Goal: Task Accomplishment & Management: Complete application form

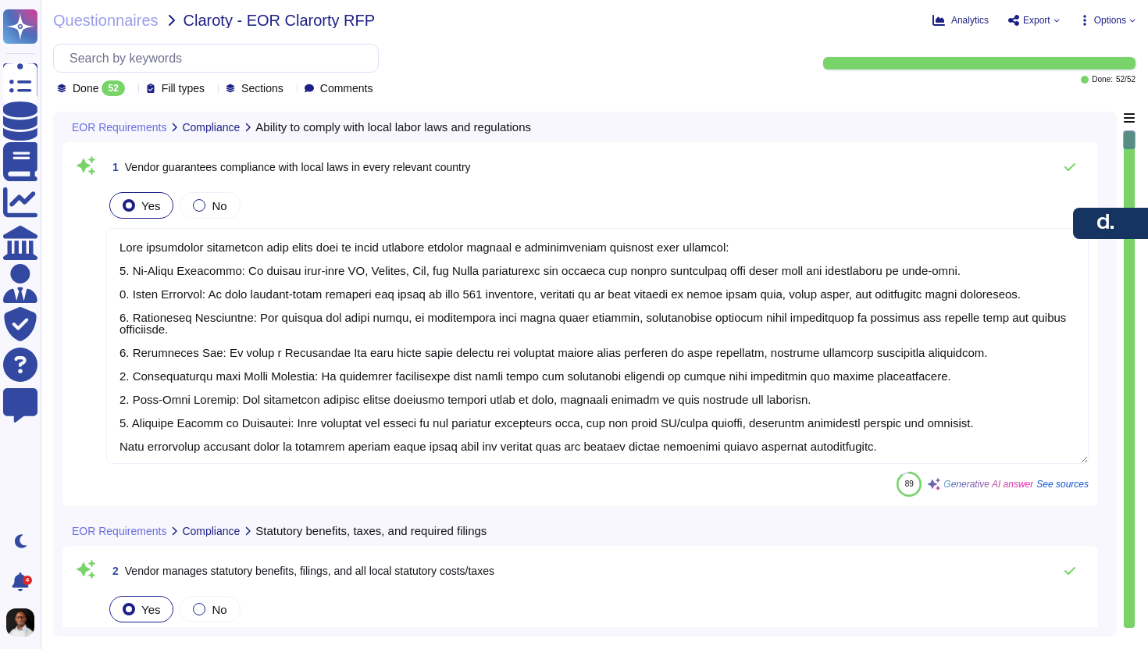
type textarea "[PERSON_NAME] guarantees compliance with local laws in every relevant country t…"
type textarea "[PERSON_NAME] manages statutory benefits, including healthcare and pensions, an…"
type textarea "[PERSON_NAME] is certified for GDPR compliance and adheres to data privacy and …"
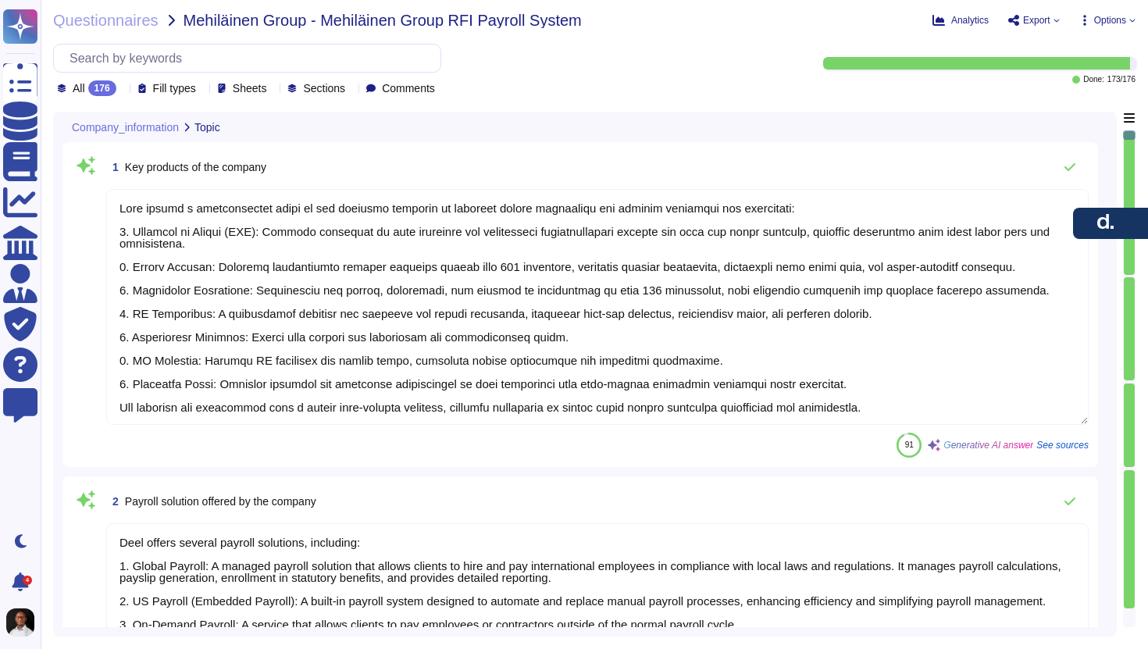
type textarea "Deel offers a comprehensive suite of key products designed to simplify global c…"
type textarea "Deel offers several payroll solutions, including: 1. Global Payroll: A managed …"
type textarea "Deel's headquarters is located at [STREET_ADDRESS][DATE]."
type textarea "Employee ID here refers to the client employee number."
drag, startPoint x: 312, startPoint y: 16, endPoint x: 389, endPoint y: 21, distance: 76.7
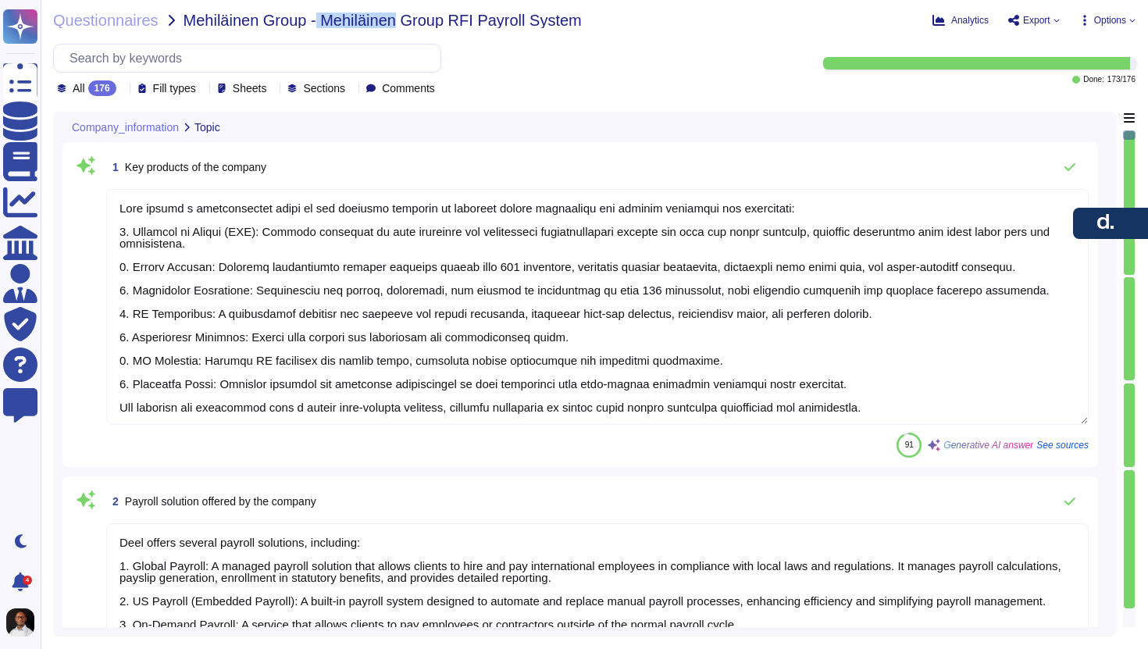
click at [389, 21] on span "Mehiläinen Group - Mehiläinen Group RFI Payroll System" at bounding box center [383, 20] width 398 height 16
copy span "Mehiläinen"
click at [118, 23] on span "Questionnaires" at bounding box center [105, 20] width 105 height 16
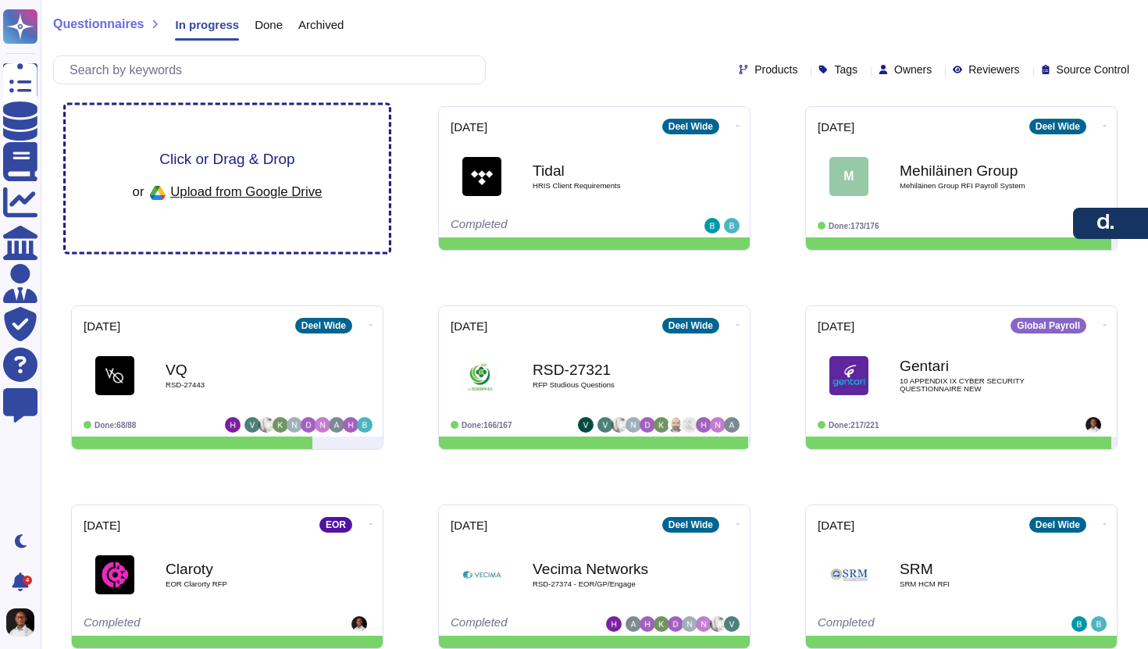
click at [258, 181] on div "or Upload from Google Drive" at bounding box center [228, 193] width 190 height 27
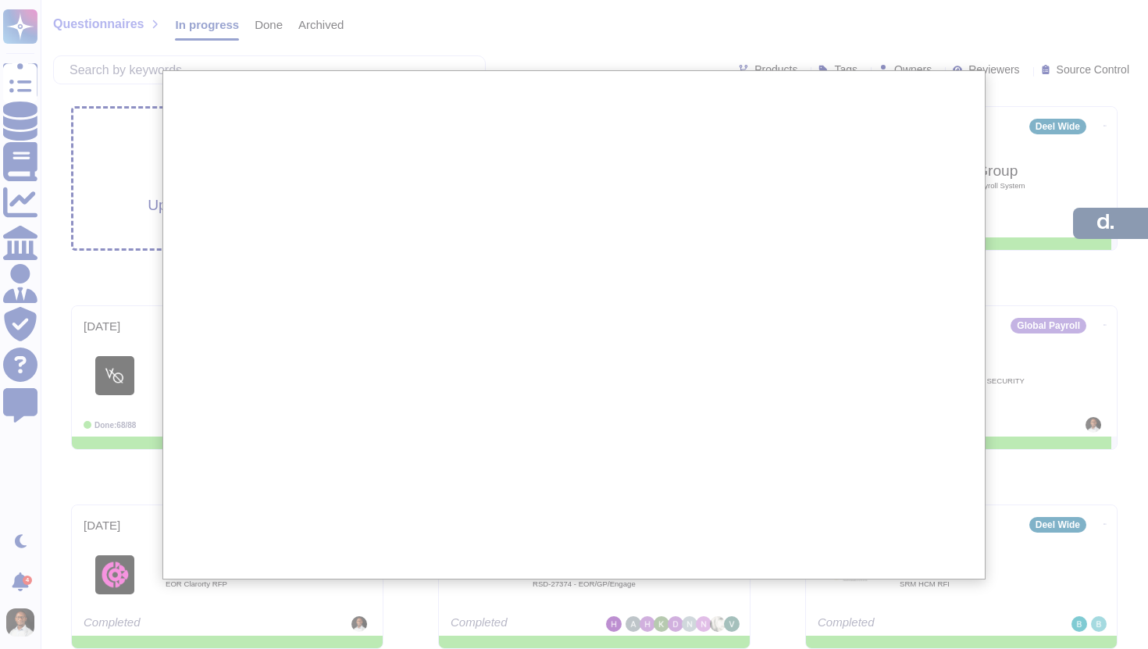
click at [109, 129] on div at bounding box center [574, 530] width 1148 height 1060
click at [134, 155] on div at bounding box center [574, 530] width 1148 height 1060
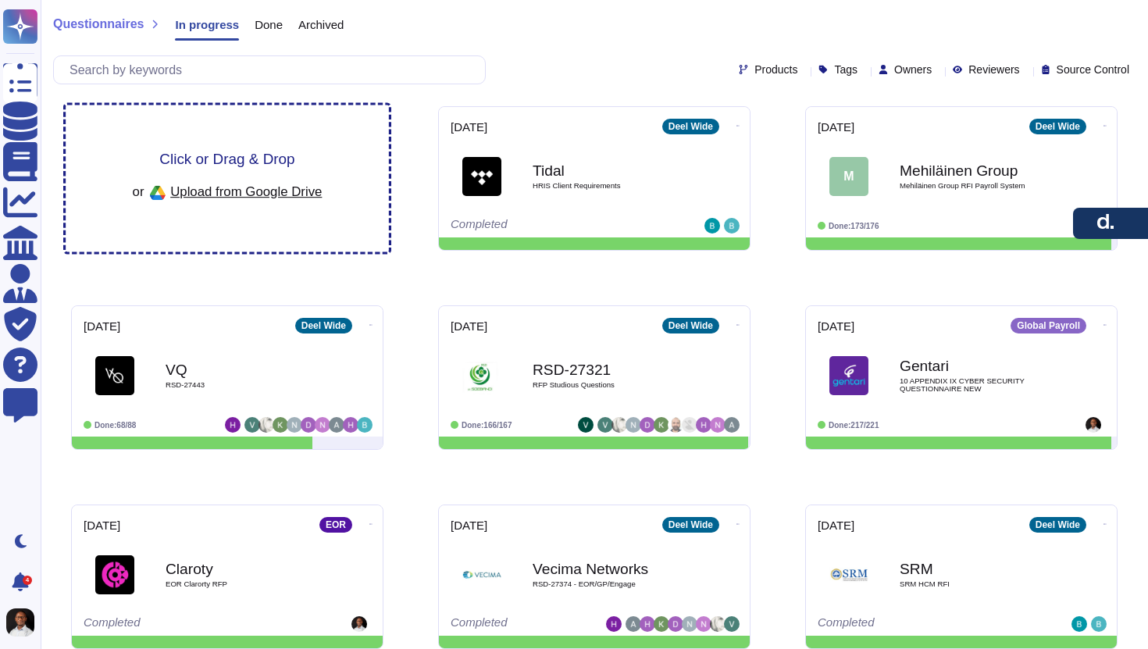
click at [235, 154] on span "Click or Drag & Drop" at bounding box center [226, 159] width 135 height 15
click at [248, 160] on span "Click or Drag & Drop" at bounding box center [226, 159] width 135 height 15
click at [255, 160] on span "Click or Drag & Drop" at bounding box center [226, 159] width 135 height 15
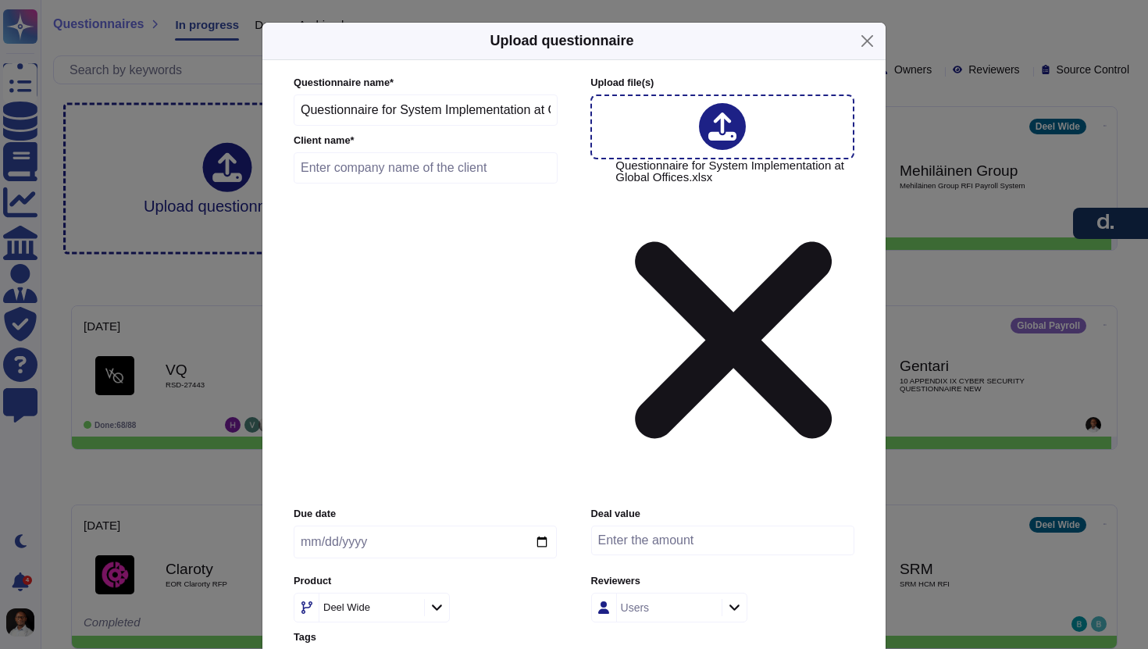
click at [374, 184] on input "text" at bounding box center [426, 167] width 264 height 31
drag, startPoint x: 374, startPoint y: 237, endPoint x: 237, endPoint y: 234, distance: 136.7
click at [237, 234] on div "Upload questionnaire Questionnaire name * Questionnaire for System Implementati…" at bounding box center [574, 324] width 1148 height 649
paste input "Uzabase Uzabase, inc."
drag, startPoint x: 359, startPoint y: 239, endPoint x: 265, endPoint y: 236, distance: 94.6
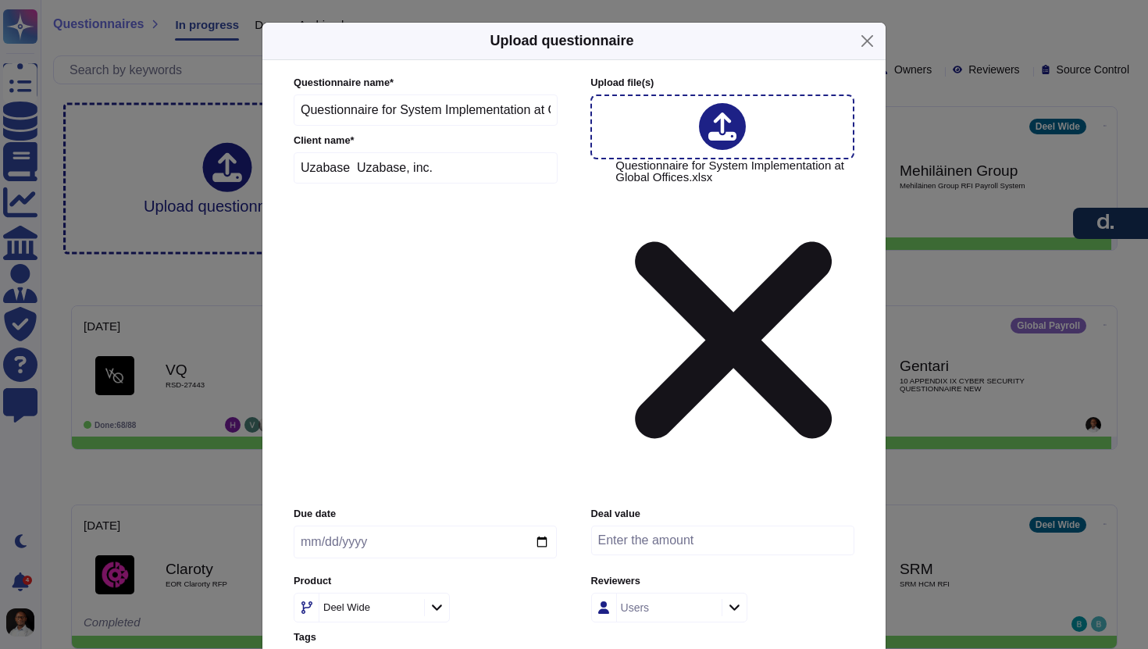
click at [265, 236] on div "Questionnaire name * Questionnaire for System Implementation at Global Offices …" at bounding box center [573, 402] width 623 height 684
type input "Uzabase, inc."
click at [369, 526] on input "date" at bounding box center [425, 542] width 263 height 33
click at [311, 526] on input "date" at bounding box center [425, 542] width 263 height 33
type input "[DATE]"
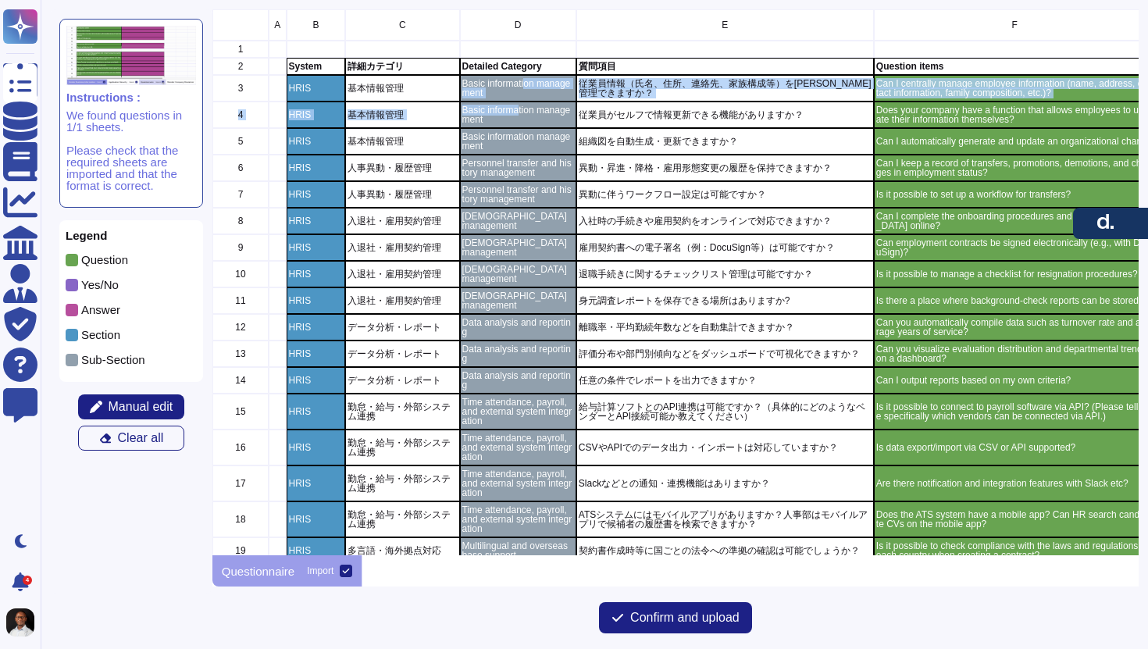
drag, startPoint x: 528, startPoint y: 84, endPoint x: 521, endPoint y: 106, distance: 23.7
click at [509, 111] on p "Basic information management" at bounding box center [518, 114] width 112 height 19
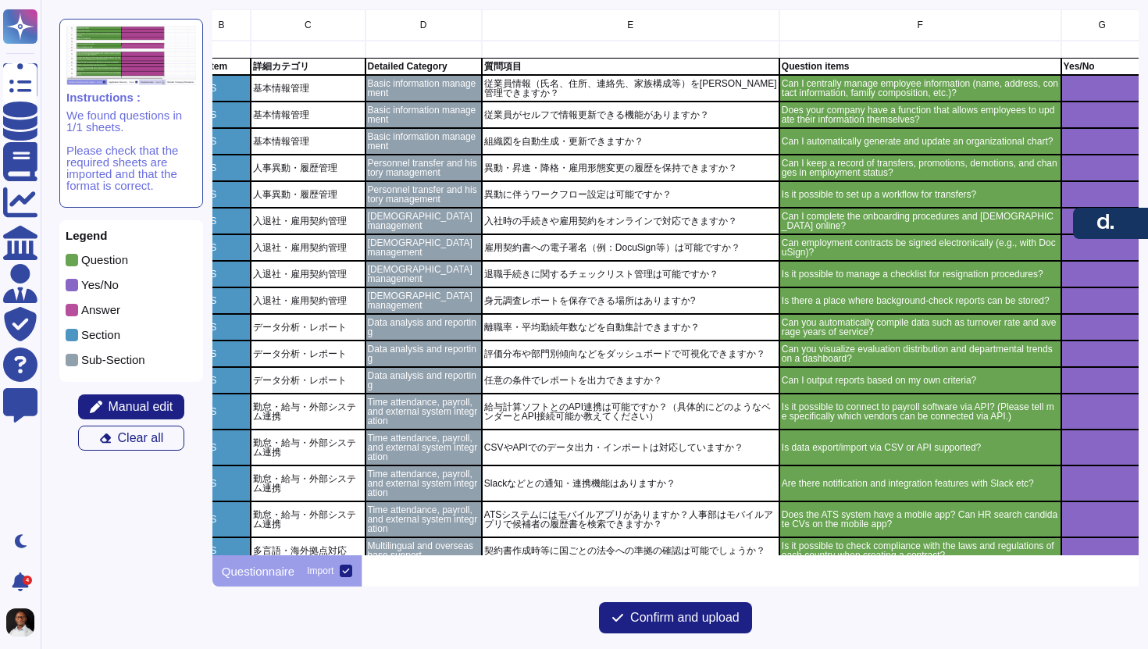
scroll to position [0, 80]
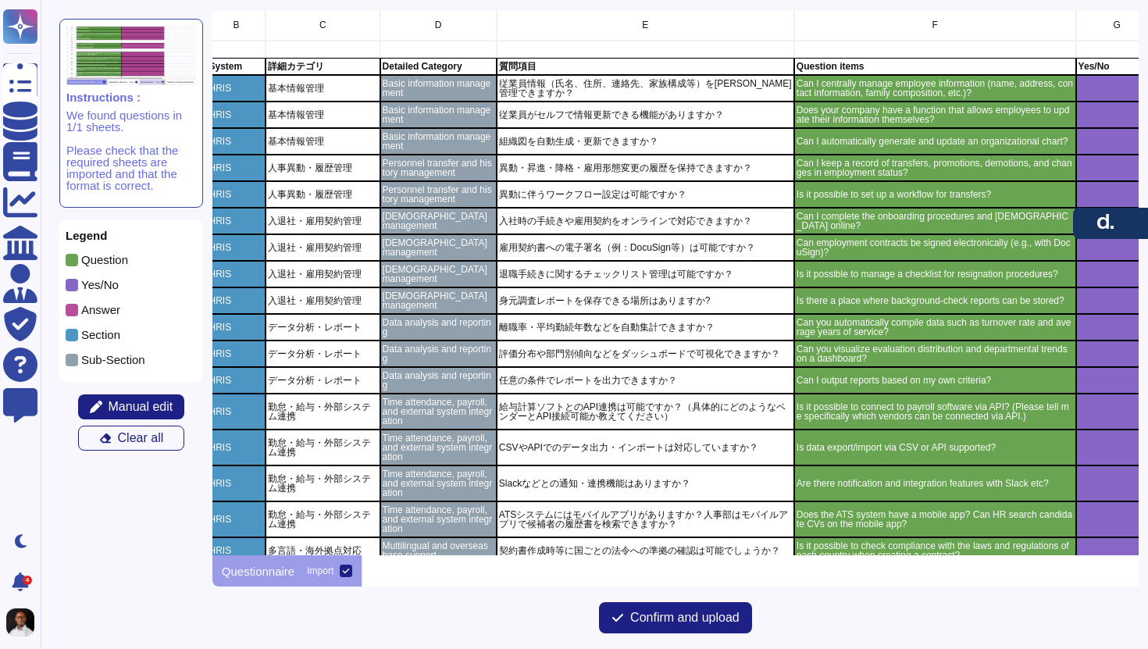
click at [437, 86] on p "Basic information management" at bounding box center [438, 88] width 112 height 19
click at [139, 401] on span "Manual edit" at bounding box center [141, 407] width 65 height 12
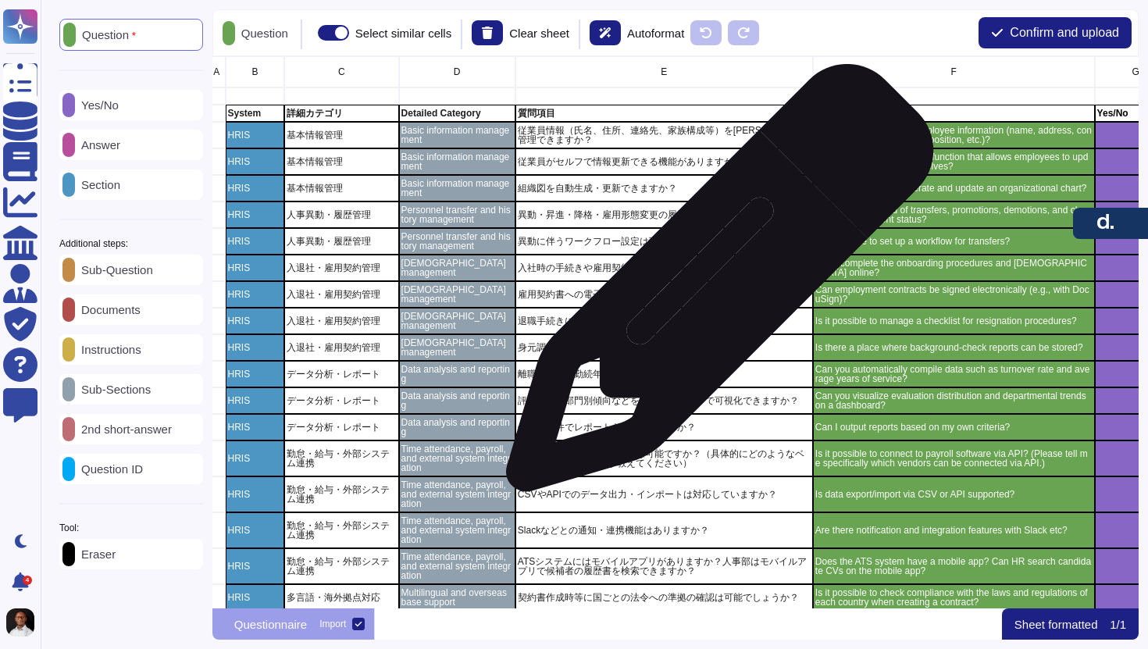
scroll to position [0, 48]
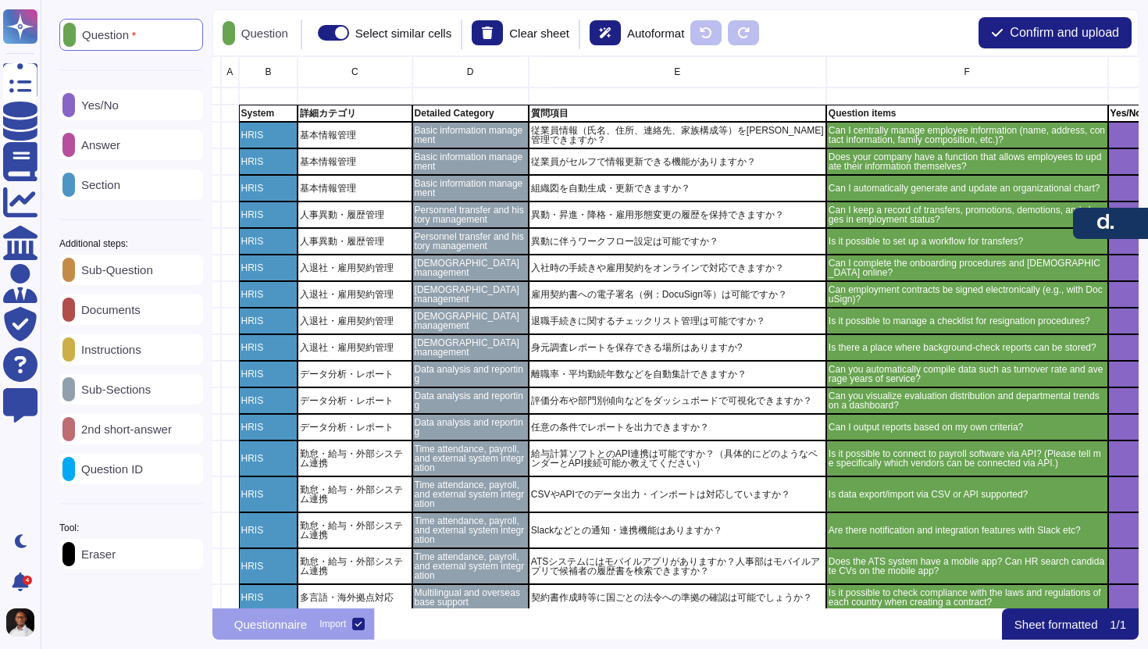
click at [120, 191] on p "Section" at bounding box center [97, 185] width 45 height 12
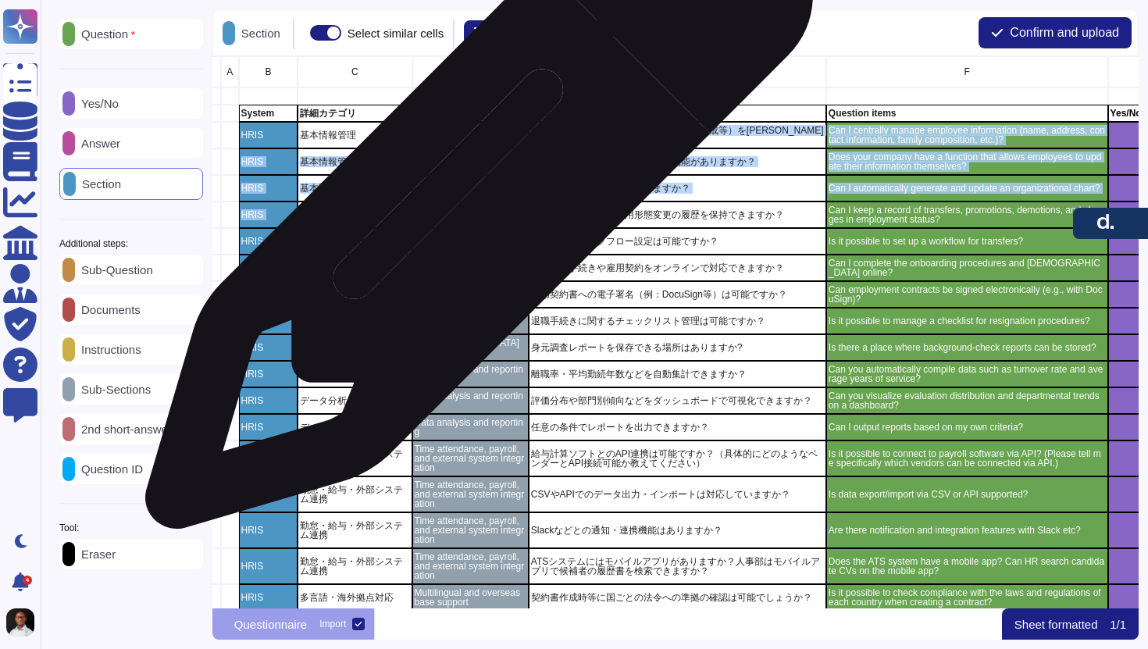
drag, startPoint x: 478, startPoint y: 131, endPoint x: 473, endPoint y: 203, distance: 72.0
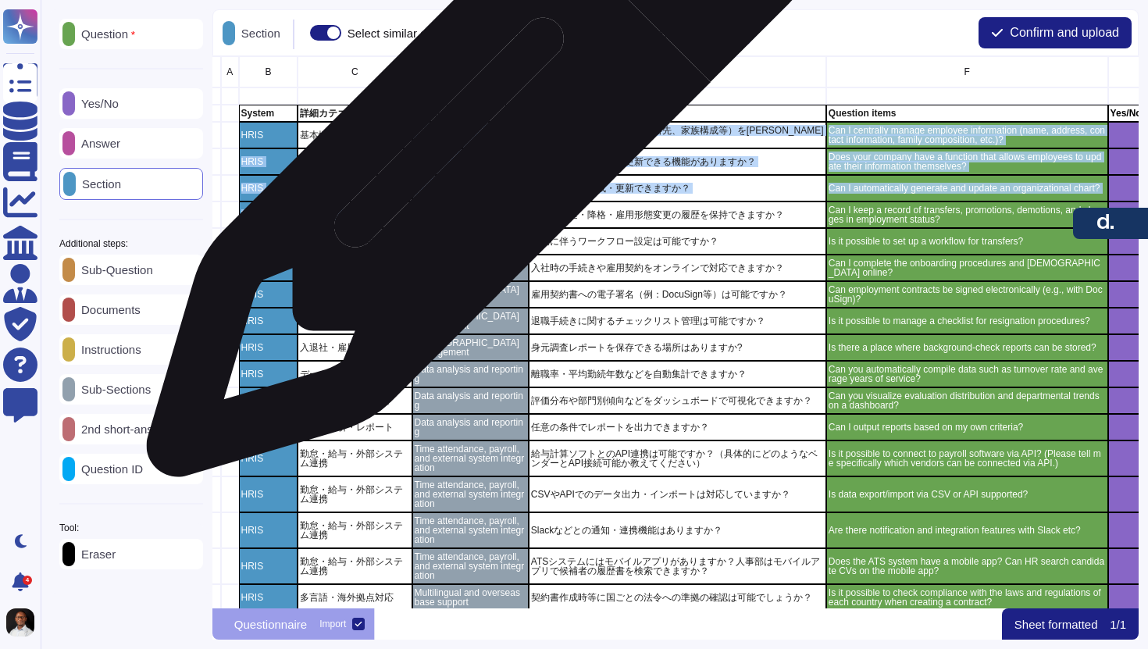
click at [474, 152] on p "Basic information management" at bounding box center [470, 161] width 112 height 19
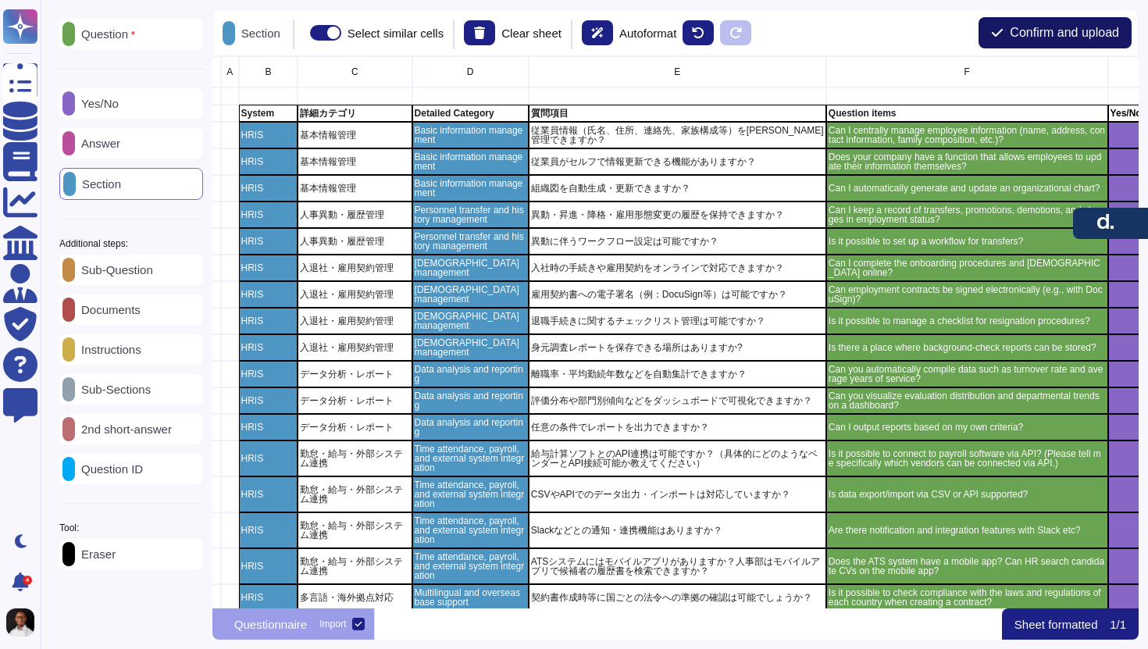
click at [1073, 28] on span "Confirm and upload" at bounding box center [1064, 33] width 109 height 12
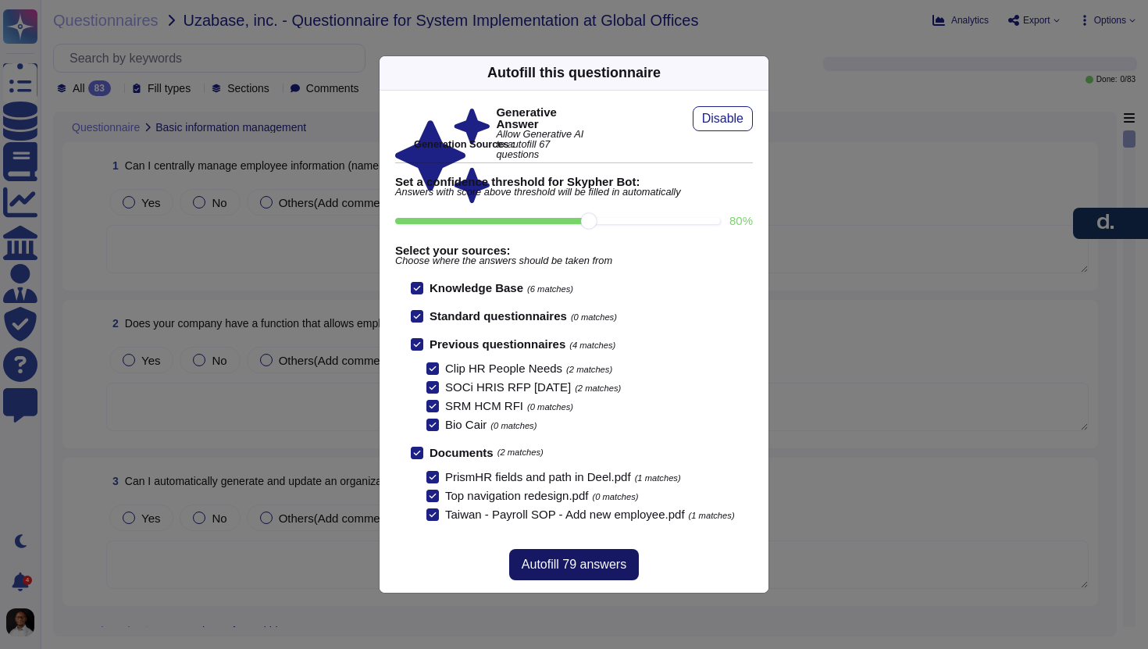
click at [579, 565] on span "Autofill 79 answers" at bounding box center [574, 564] width 105 height 12
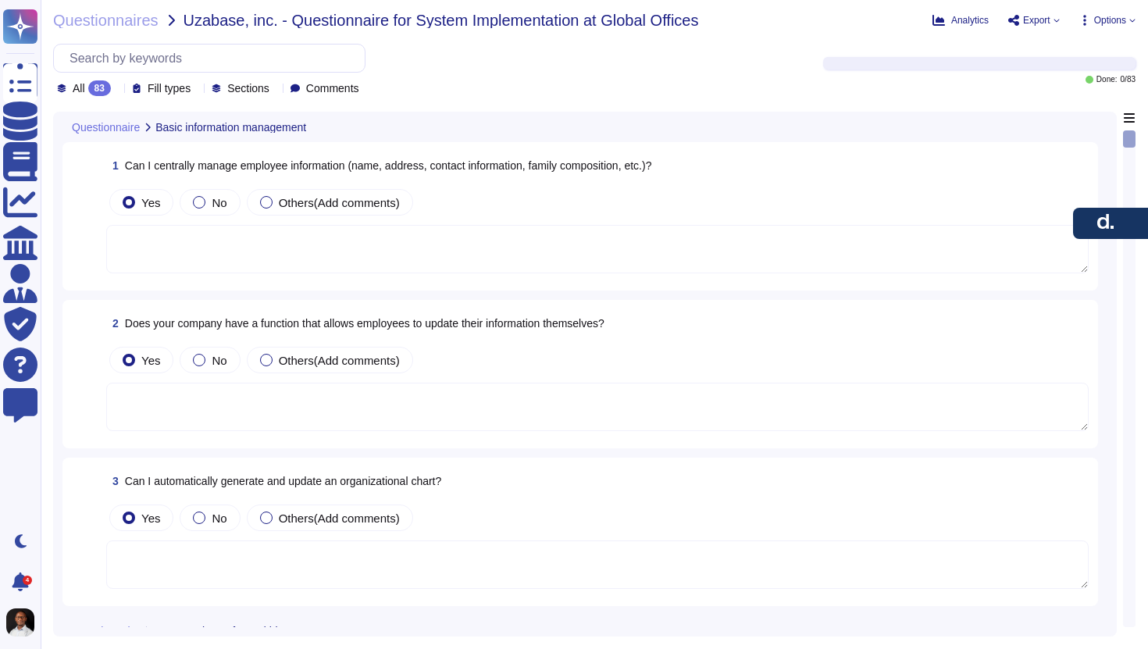
type textarea "Yes, [PERSON_NAME]'s platform allows for the centralized management of employee…"
type textarea "Yes, Deel provides a comprehensive self-service platform that allows employees …"
type textarea "Yes, [PERSON_NAME]'s platform allows for the automatic generation and updating …"
type textarea "Yes, Deel allows for the tracking and recording of transfers, promotions, demot…"
type textarea "Yes, it is possible to set up a workflow for transfers. While currently, the pr…"
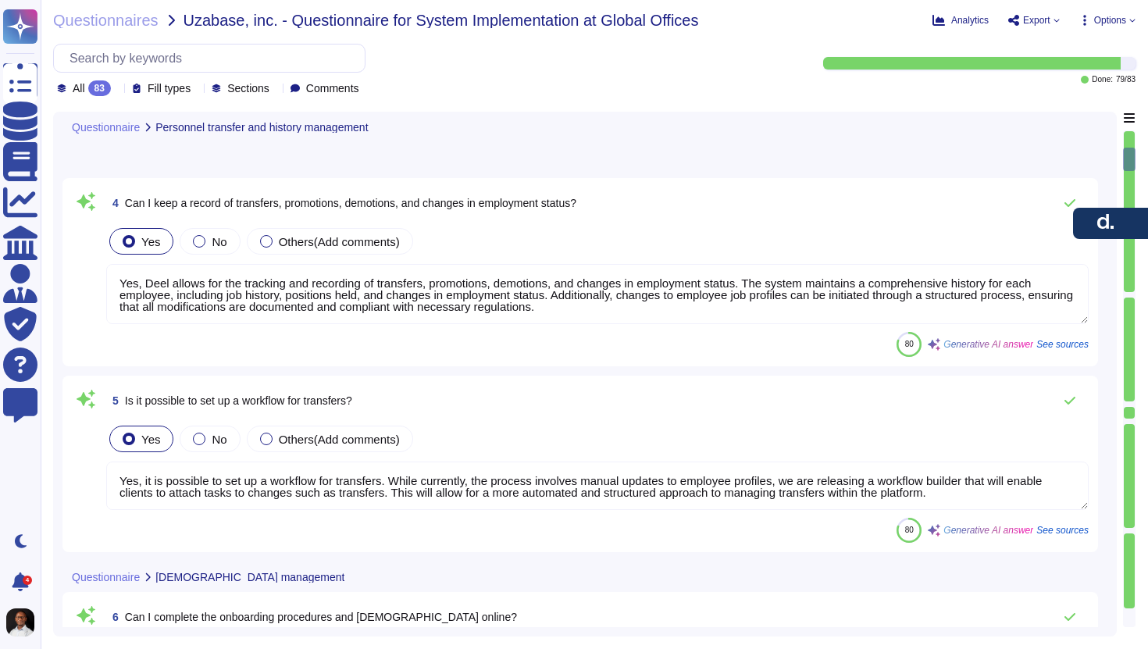
type textarea "Yes, you can complete the onboarding procedures and [DEMOGRAPHIC_DATA] online. …"
type textarea "Yes, employment contracts can be signed electronically on the Deel platform. Th…"
type textarea "Yes, it is possible to manage a checklist for resignation procedures. The syste…"
type textarea "Deel maintains a full history for each employee on payroll, which includes acce…"
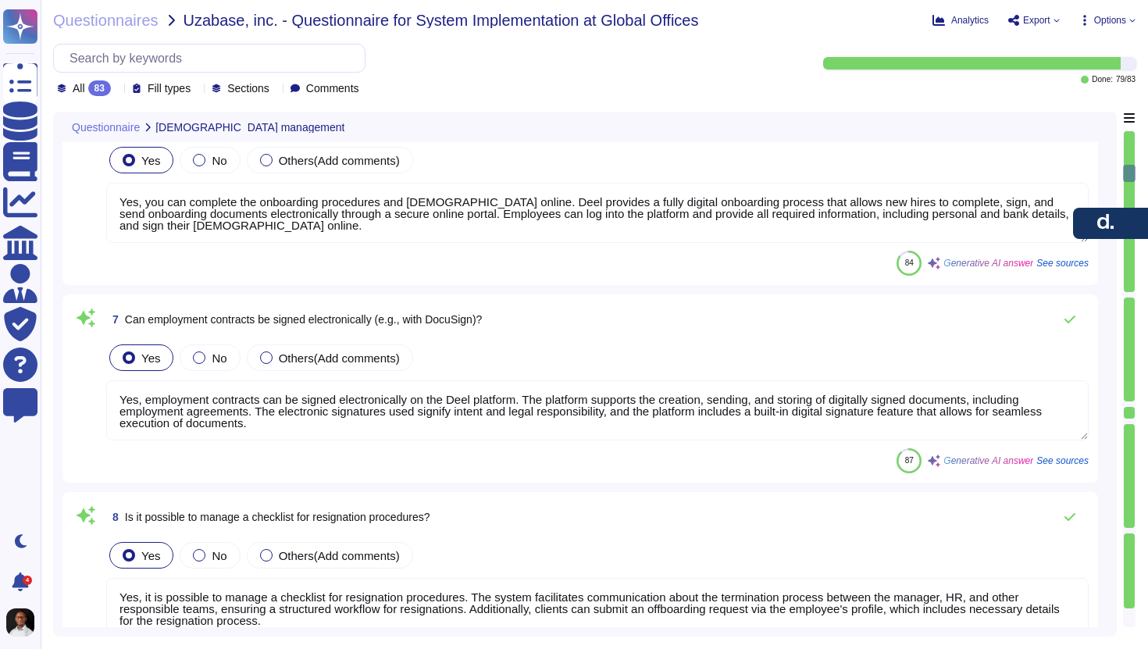
type textarea "Yes"
type textarea "Yes, [PERSON_NAME]'s platform provides robust performance analytics capabilitie…"
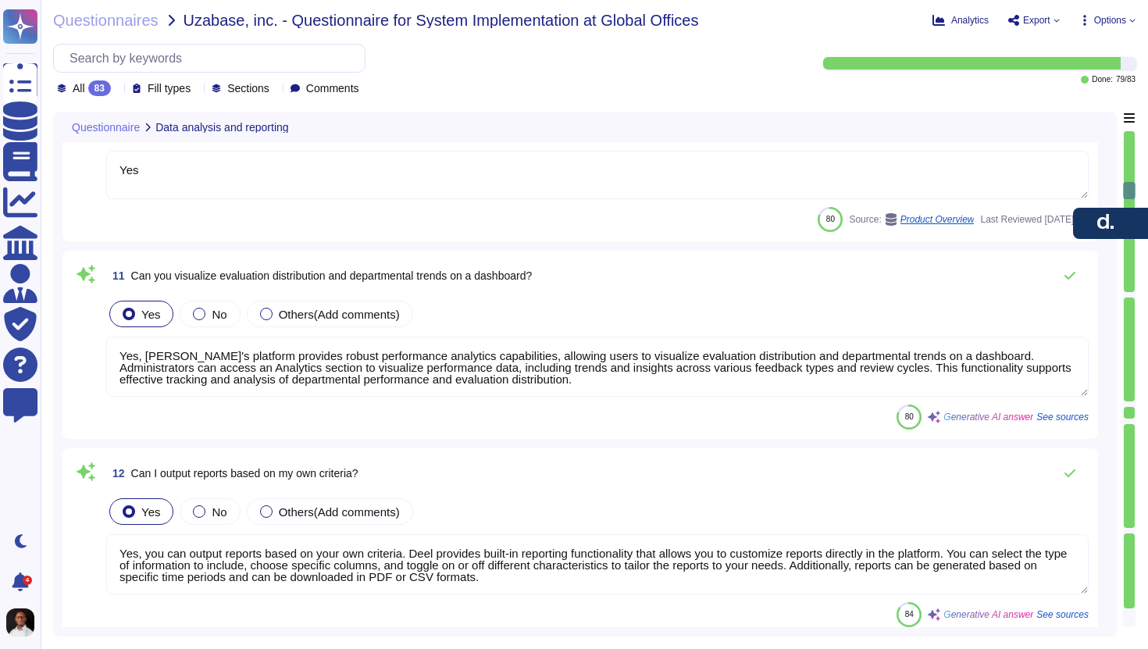
type textarea "Yes, you can output reports based on your own criteria. Deel provides built-in …"
type textarea "Yes, it is possible to connect to payroll software via API. Deel offers integra…"
type textarea "Yes, data export and import via CSV is supported. Data can be imported manually…"
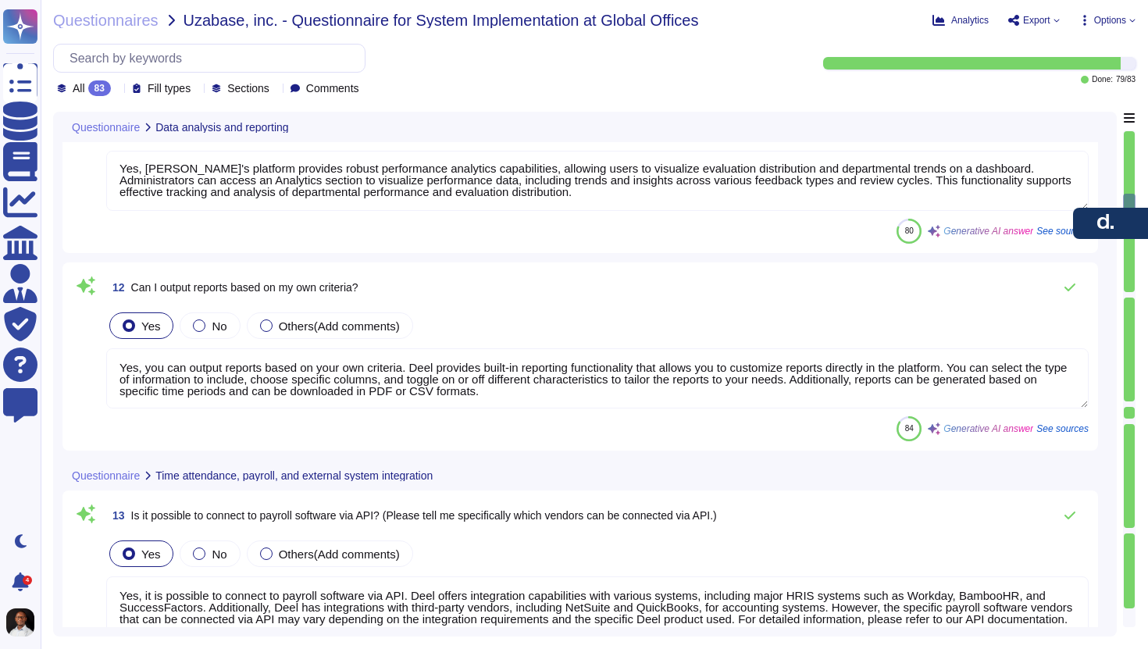
type textarea "Yes, Deel offers several notification and integration features with Slack. Key …"
type textarea "Yes, The Deel app is now live in the Apple and Google app stores, putting Deel …"
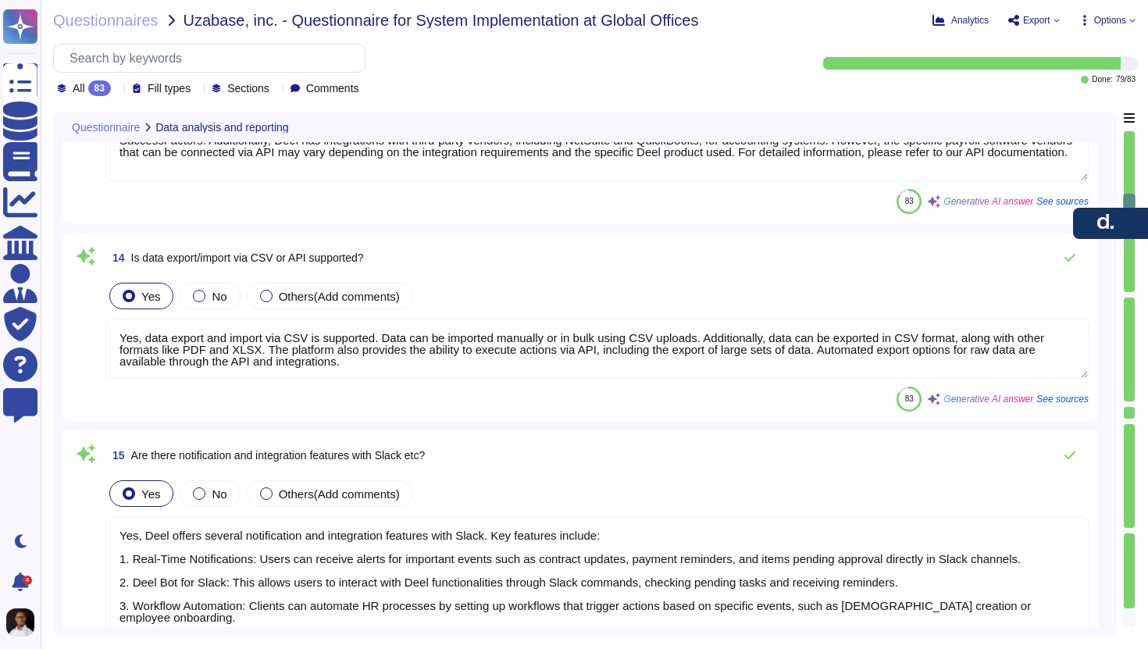
scroll to position [2804, 0]
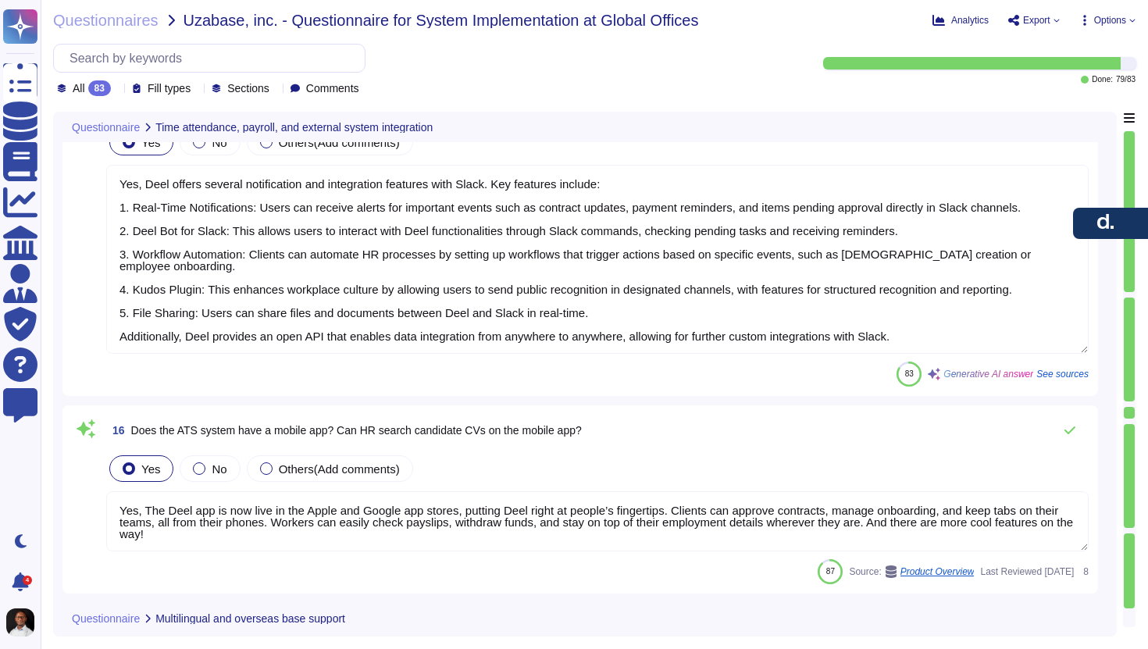
type textarea "Yes, it is possible to check compliance with the laws and regulations of each c…"
type textarea "Yes, the Deel platform configures leave and public holidays according to the le…"
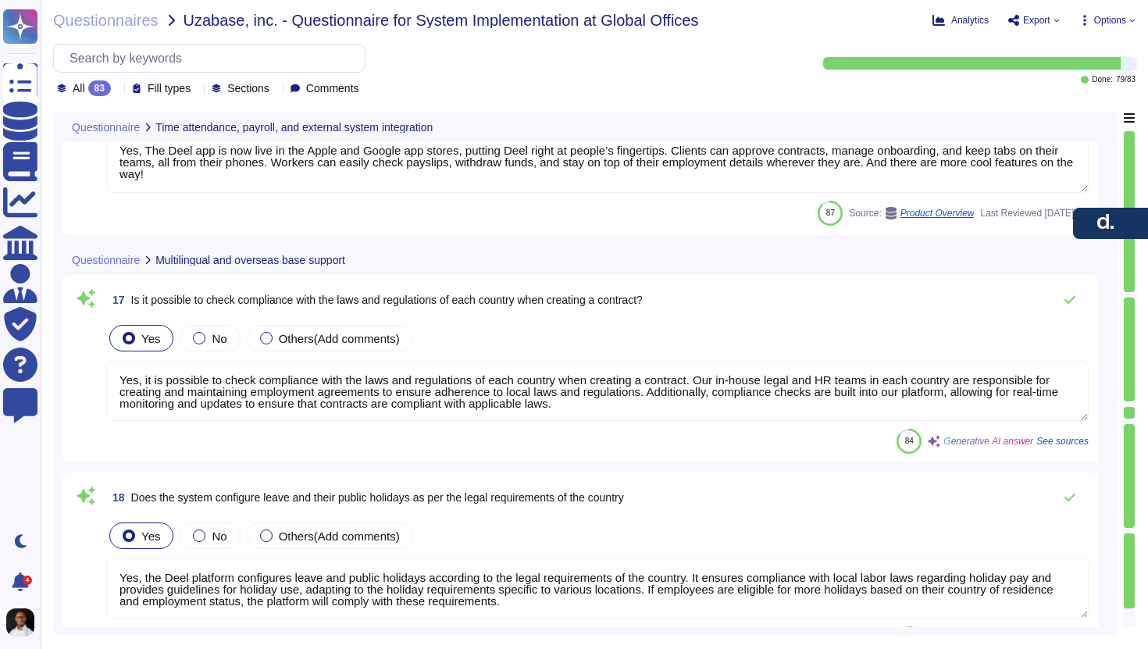
type textarea "Yes, [PERSON_NAME] provides a robust roles and permissions system that allows f…"
type textarea "Yes, Deel provides a detailed audit trail of all activities performed on their …"
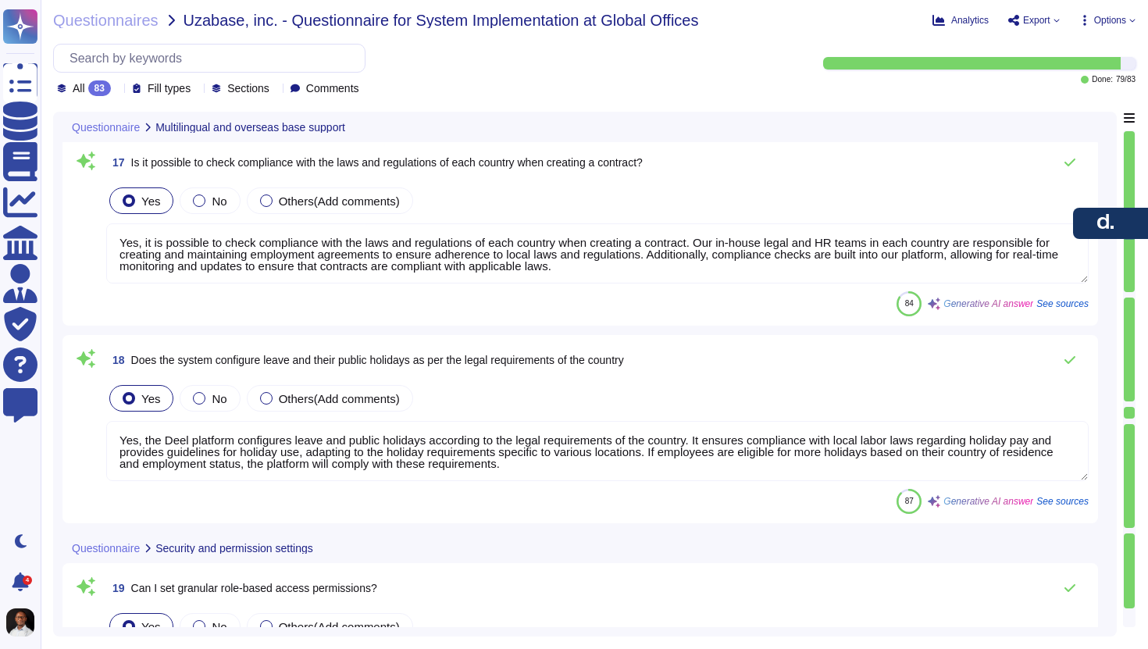
type textarea "Your data is stored on servers in [GEOGRAPHIC_DATA] ([GEOGRAPHIC_DATA]), with a…"
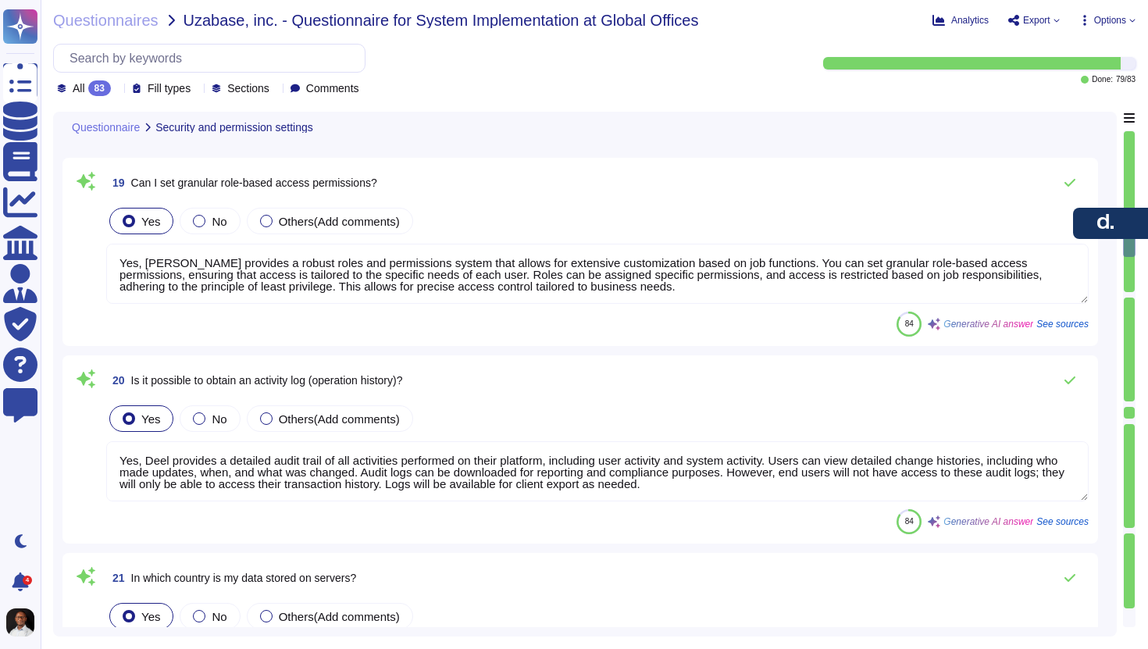
type textarea "Yes, support is available during implementation. [PERSON_NAME] provides a dedic…"
type textarea "After implementation, Deel provides a comprehensive support system designed to …"
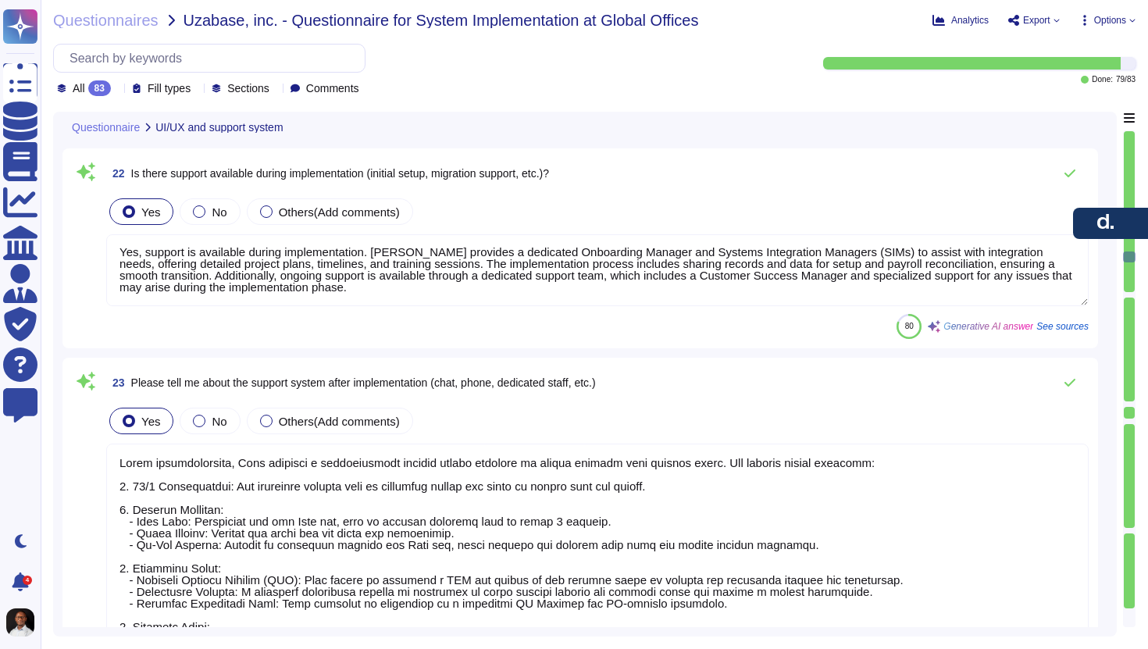
type textarea "Deel supports the export of data files in CSV format, which can include setup a…"
type textarea "Deel offers a comprehensive suite of features that set it apart from other comp…"
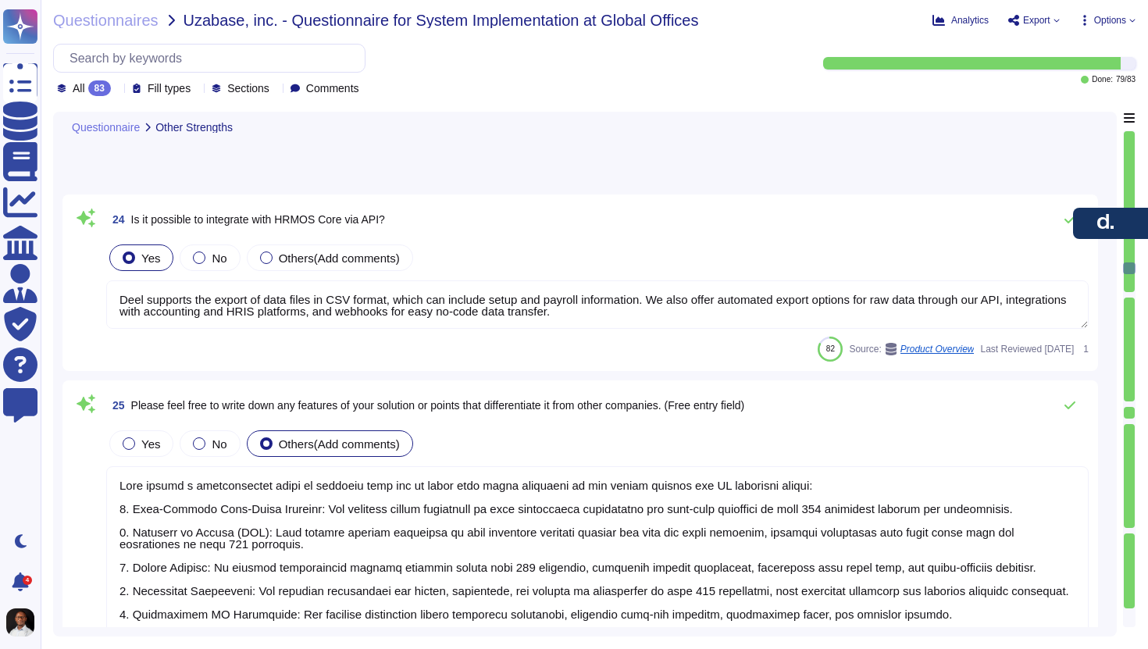
scroll to position [4930, 0]
type textarea "Yes, you can reuse past job postings as templates. Deel's Applicant Tracking Sy…"
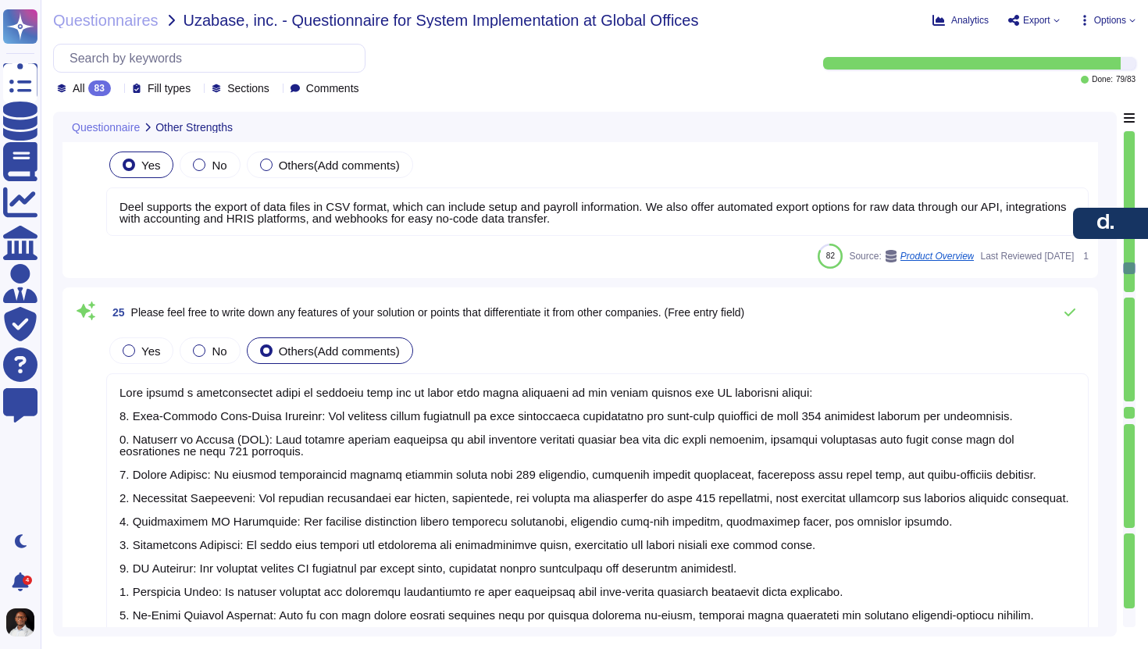
scroll to position [2, 0]
type textarea "No, Deel ATS does not currently support automated posting of individual vacanci…"
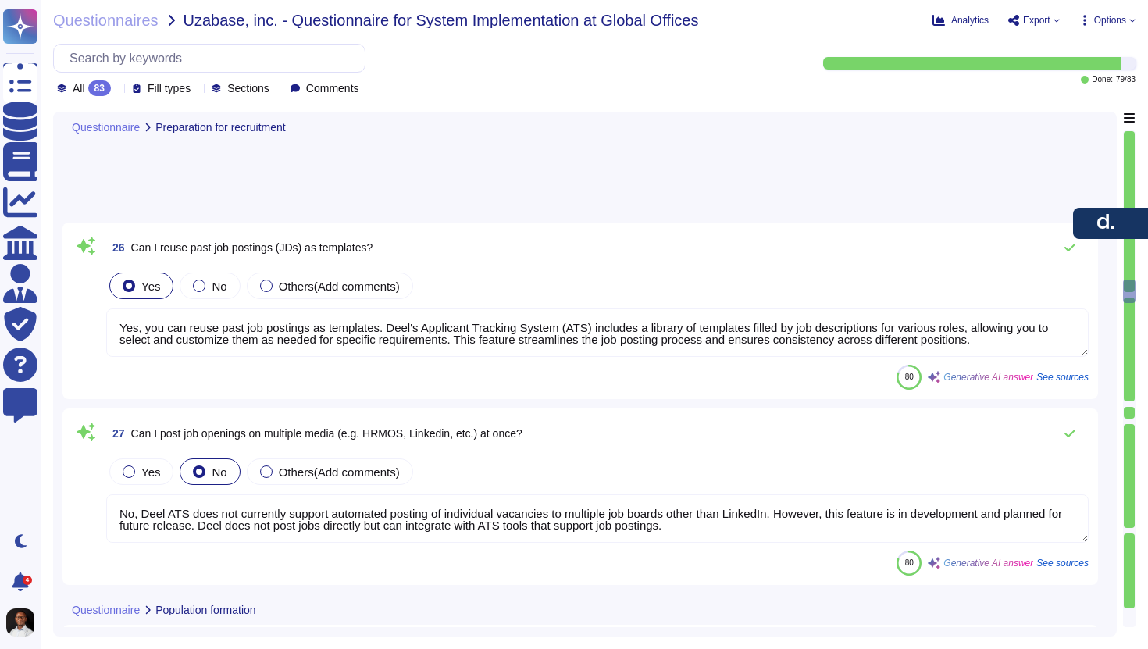
type textarea "Not currently, bulk uploading is planned to be built in our short term roadmap."
type textarea "Yes, it is possible to automatically import candidate application information a…"
type textarea "Yes, you can create customizable templates for rejection notices. However, the …"
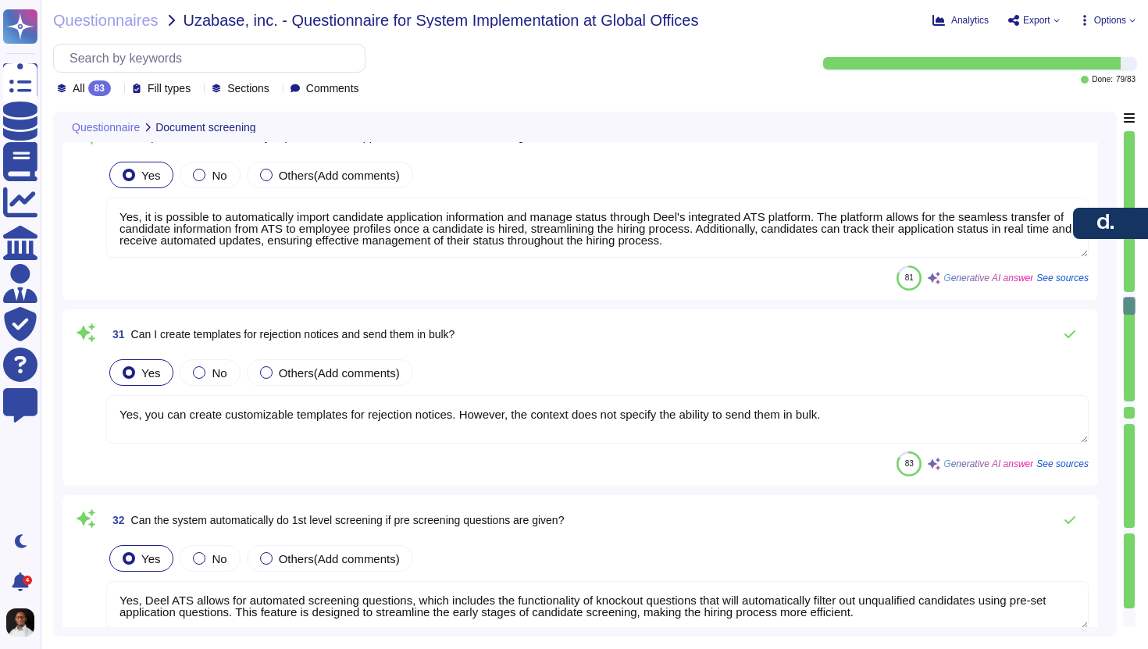
type textarea "Yes, Deel ATS allows for automated screening questions, which includes the func…"
type textarea "Yes, the candidate status can be shown at each level, indicated by status chips…"
type textarea "Yes, [PERSON_NAME]'s platform integrates with Google Calendar, allowing for aut…"
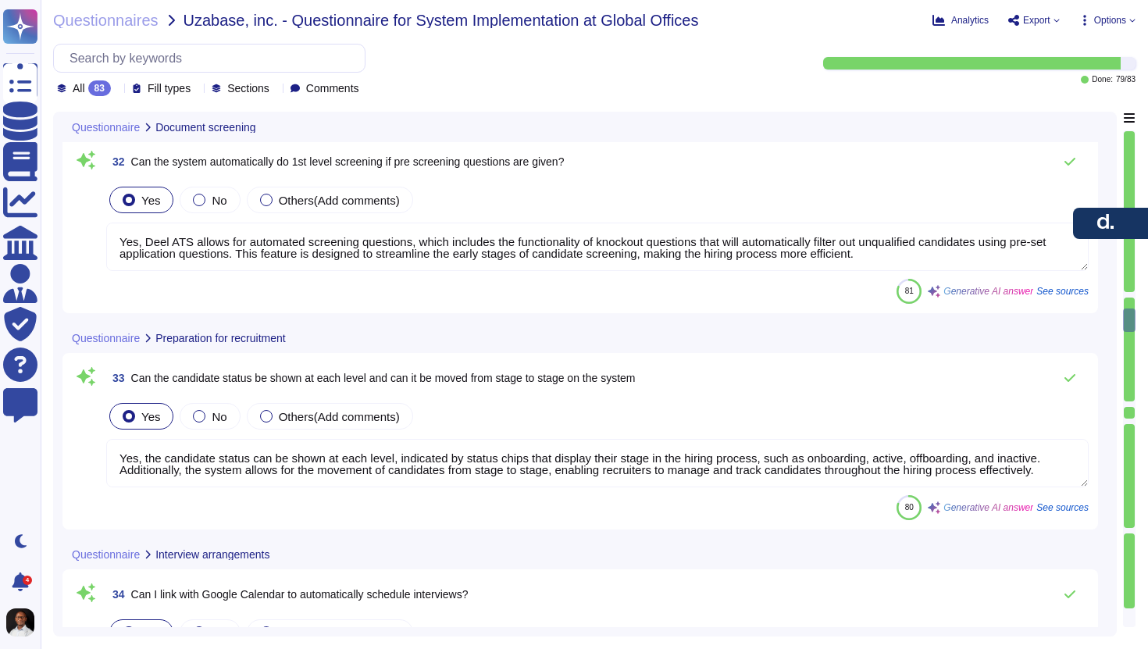
type textarea "Yes, our system has an autoresponse system in place that sends personalized mes…"
type textarea "Yes, you can customize the evaluation form. Deel offers a customizable review f…"
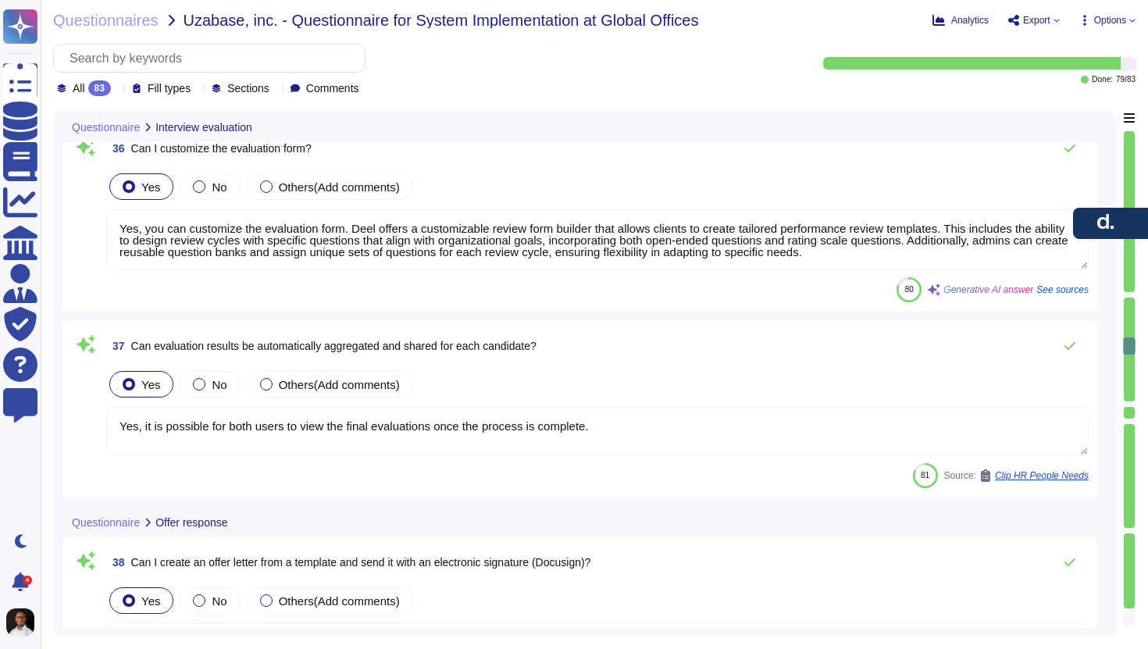
type textarea "Yes, it is possible for both users to view the final evaluations once the proce…"
type textarea "Yes, you can create an offer letter from a customizable template within the Dee…"
type textarea "Yes, Deel enables clients to send various documents for electronic signature di…"
type textarea "Yes, Deel maintains a comprehensive history of changes, including job history, …"
type textarea "The system allows for the collection and storage of employment history or refer…"
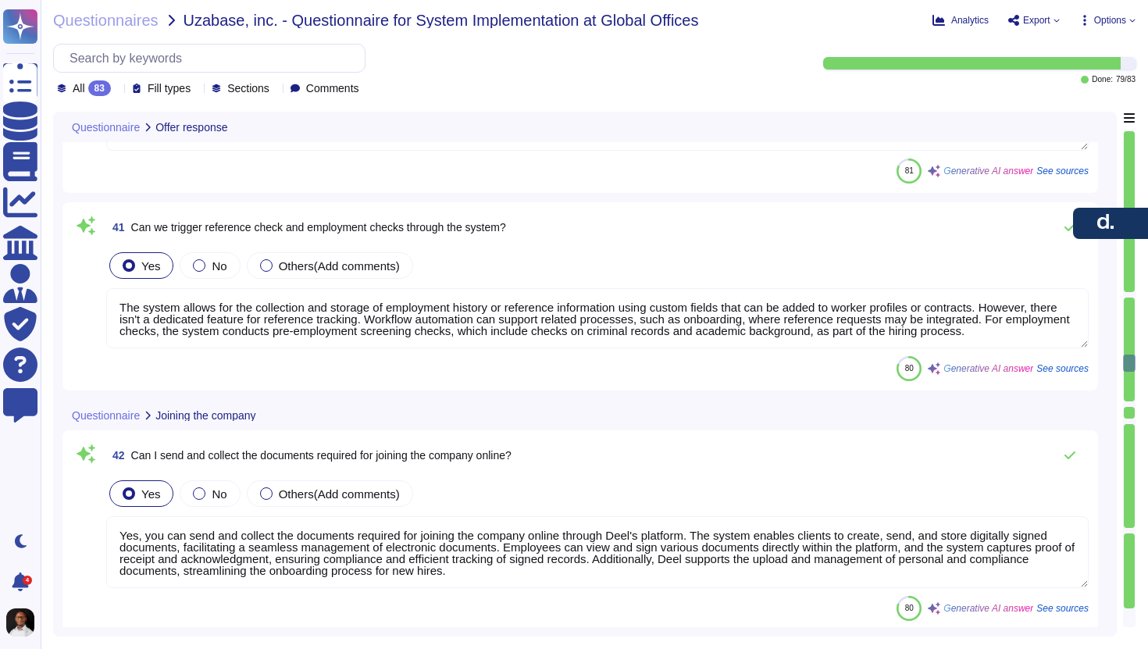
type textarea "Yes, you can send and collect the documents required for joining the company on…"
type textarea "Yes, Deel allows for the creation of customizable workflows that can be linked …"
type textarea "Yes, Deel ATS provides the capability to visualize KPIs, including the number o…"
type textarea "Yes, [PERSON_NAME]'s Reporting & Analytics dashboard allows users to create and…"
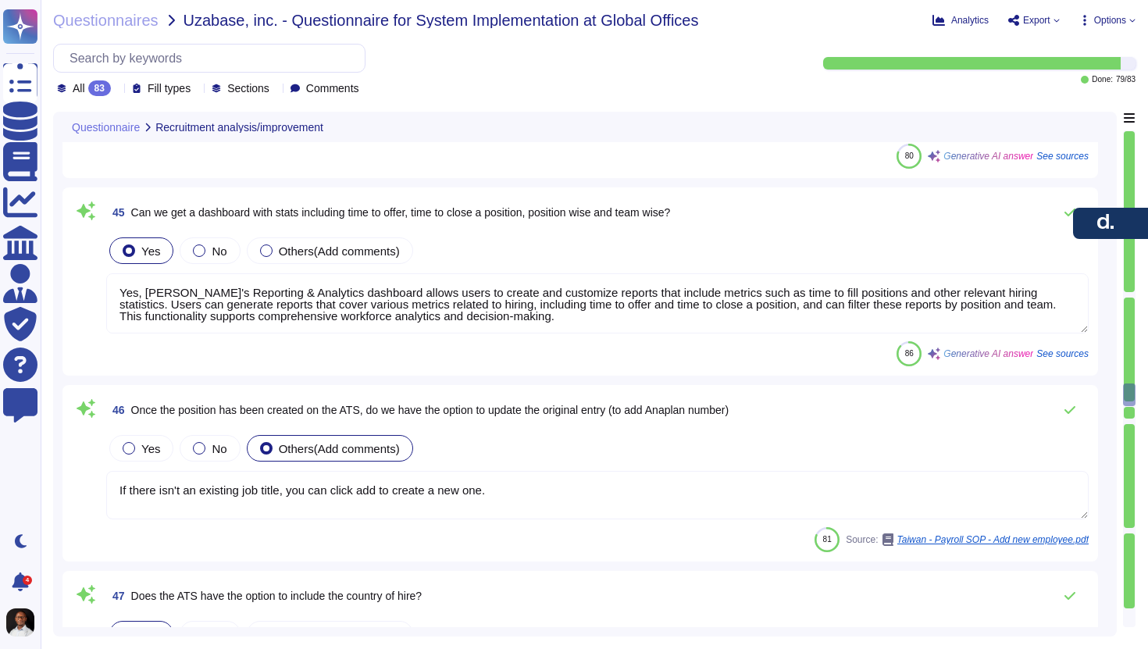
type textarea "If there isn't an existing job title, you can click add to create a new one."
type textarea "Yes, the ATS allows you to filter by country, enabling you to see contracts in …"
type textarea "Yes, reporting can be customized directly in the platform, allowing for the ana…"
type textarea "Yes, it is possible to output data via API or CSV. Deel supports automated expo…"
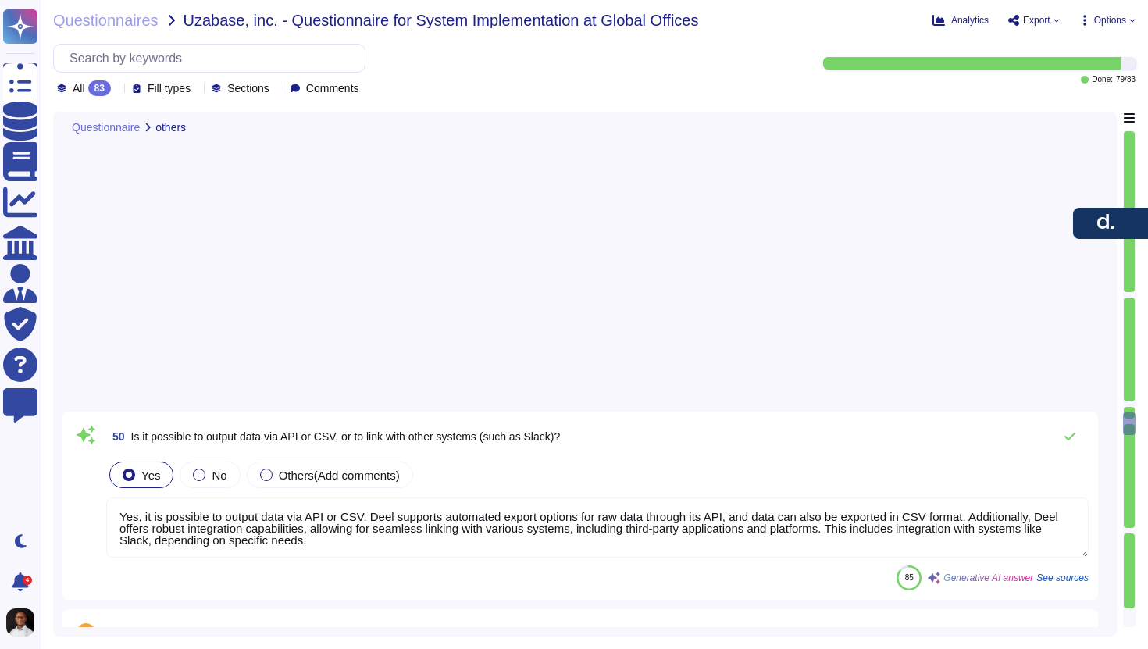
type textarea "The platform is designed to be extremely intuitive to use, ensuring that both c…"
type textarea "Deel differentiates itself from competitors through several key strengths: 1. O…"
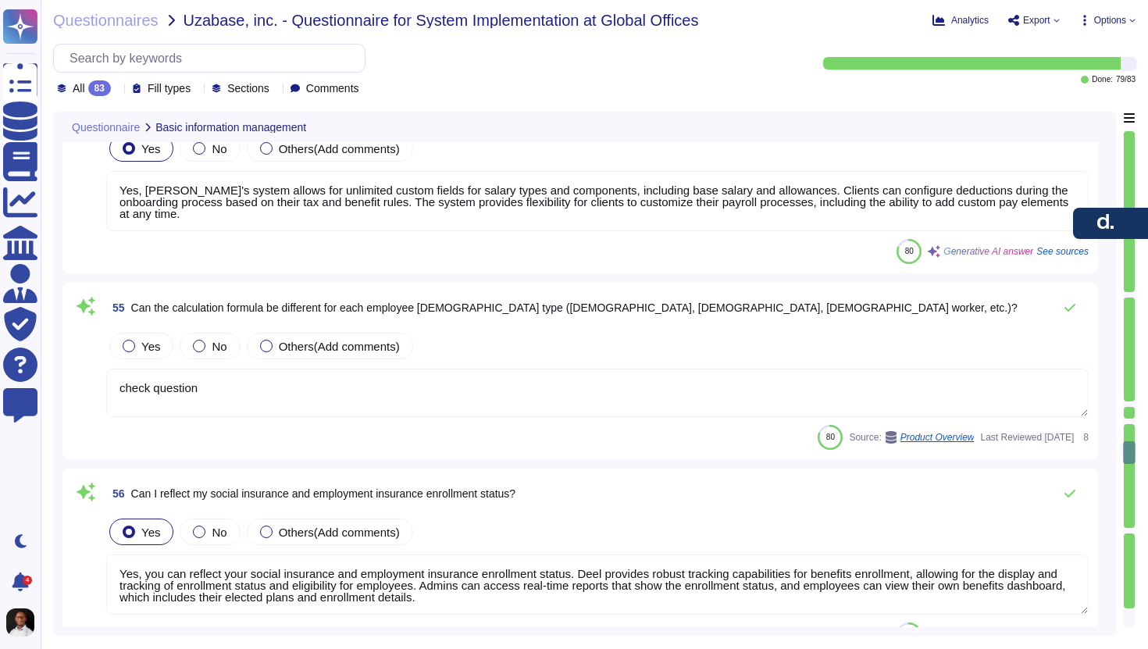
type textarea "Yes, [PERSON_NAME]'s system allows for unlimited custom fields for salary types…"
type textarea "check question"
type textarea "Yes, you can reflect your social insurance and employment insurance enrollment …"
type textarea "Yes, Deel can integrate directly with time and attendance solutions for Global …"
type textarea "Yes, variable allowances and deductions can be automatically reflected in payro…"
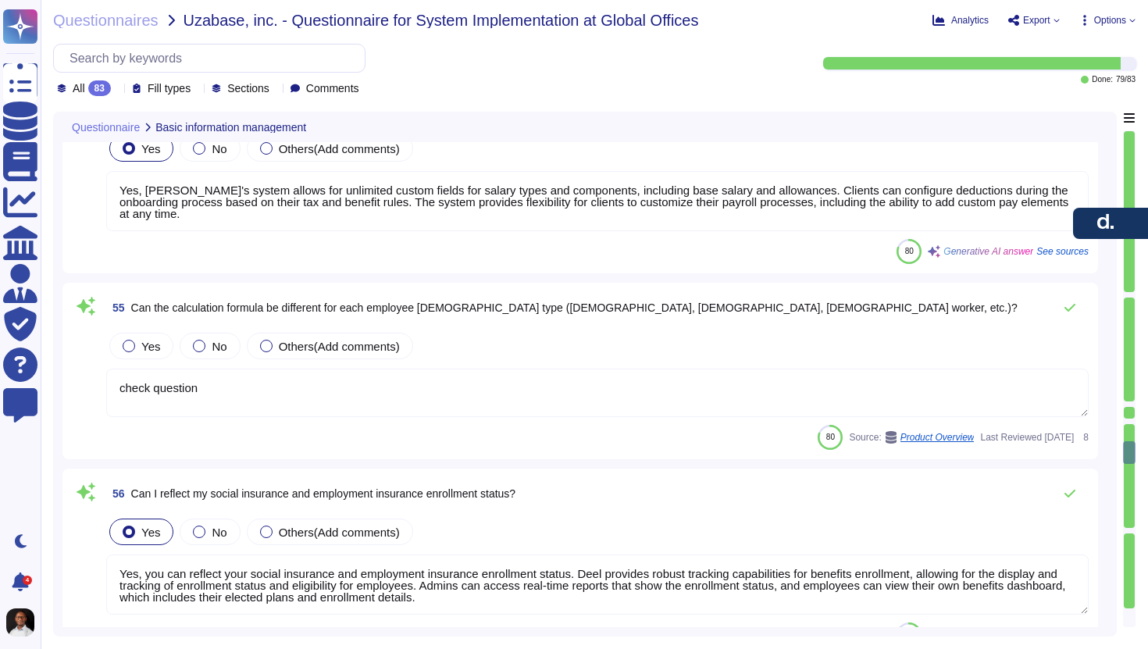
type textarea "We can run off cycle payments on demand as long as the month is not "closed" me…"
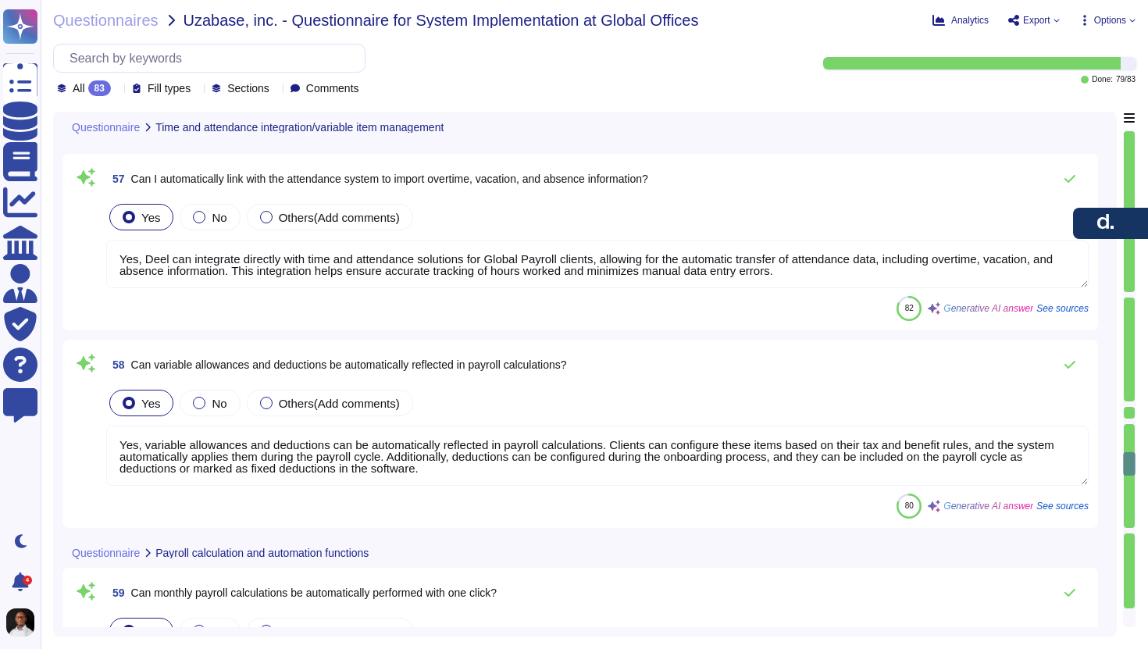
type textarea "Yes, Deel can customize the calculation logic based on client requests. This in…"
type textarea "Yes, once calculations are made, Deel performs a quality assurance (QA) check o…"
type textarea "Yes, you can receive your pay slip online through your Deel profile and access …"
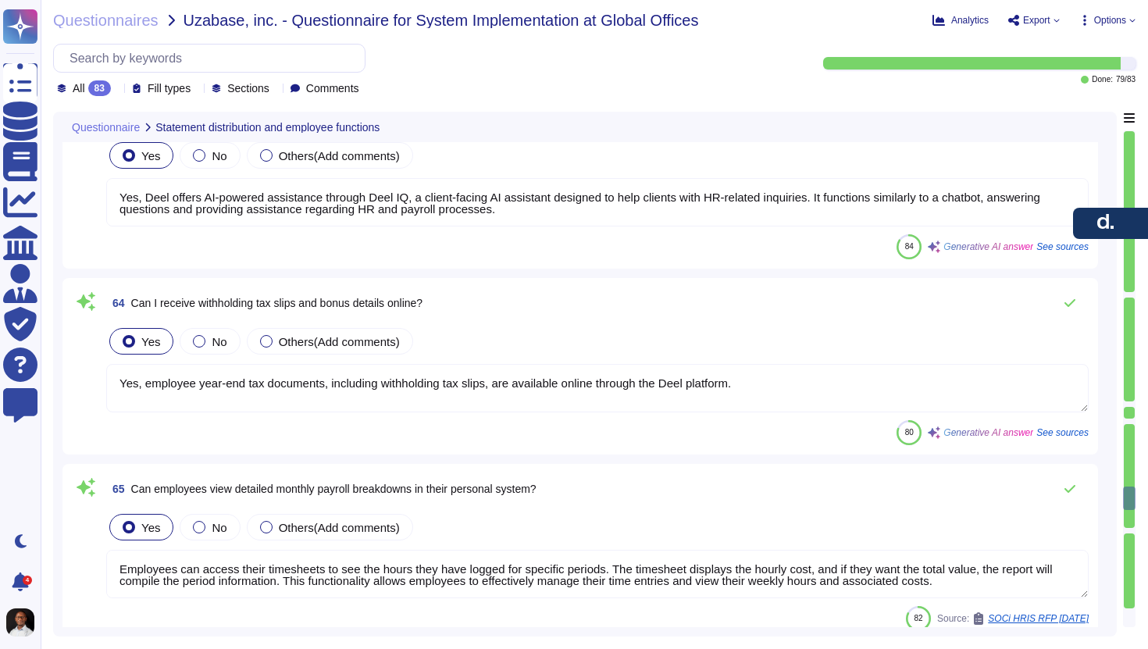
type textarea "Yes, Deel offers AI-powered assistance through Deel IQ, a client-facing AI assi…"
type textarea "Yes, employee year-end tax documents, including withholding tax slips, are avai…"
type textarea "Employees can access their timesheets to see the hours they have logged for spe…"
type textarea "Yes, employees can apply for various HR documents directly through the system, …"
type textarea "Yes, you can complete your year-end tax adjustment procedures online. Deel prov…"
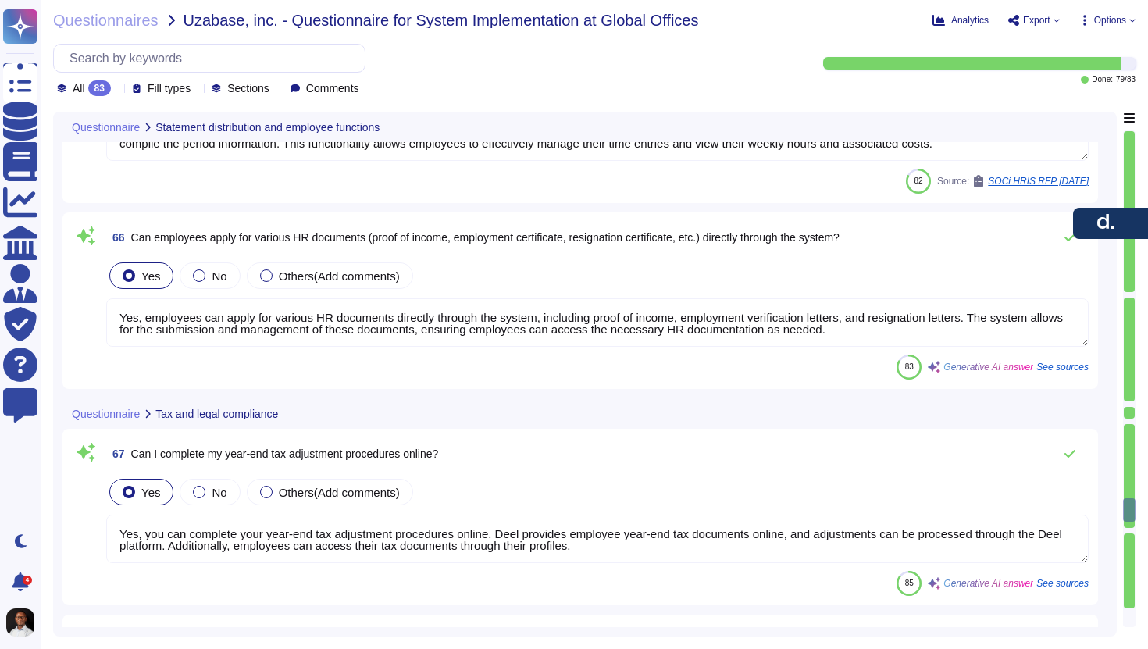
type textarea "The phone number field will need to be added to the GP signup; all the other pr…"
type textarea "Yes, Deel automatically responds to the latest legal changes, including tax rat…"
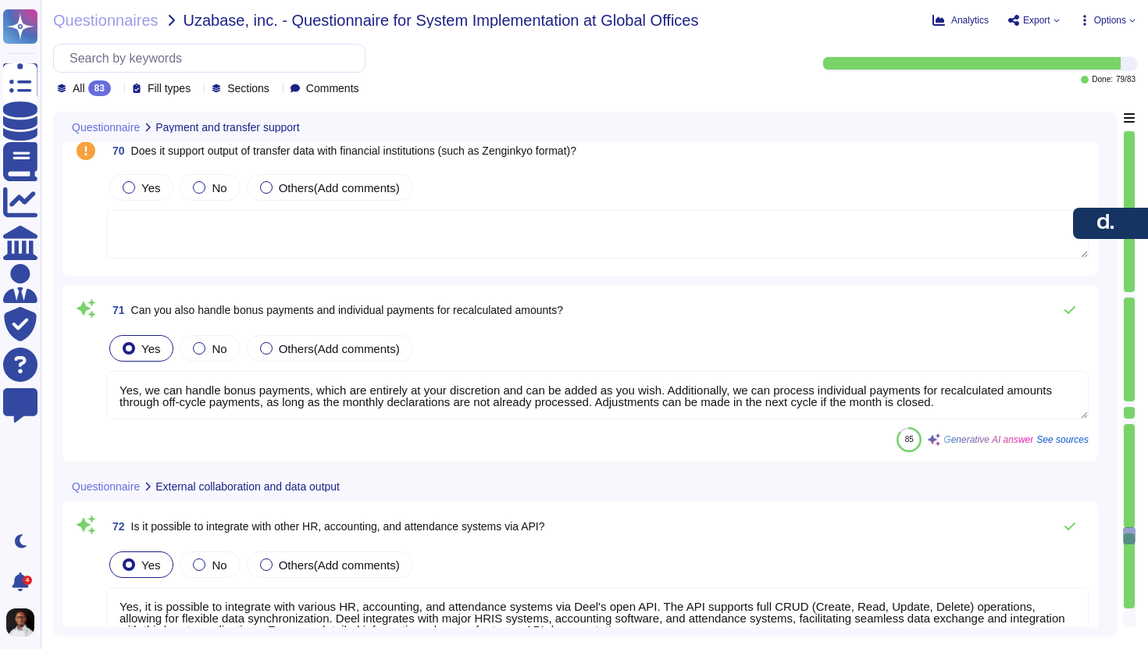
type textarea "Yes, we can handle bonus payments, which are entirely at your discretion and ca…"
type textarea "Yes, it is possible to integrate with various HR, accounting, and attendance sy…"
type textarea "Yes, it is possible to flexibly output data in formats such as CSV. Reports can…"
type textarea "Yes, users can set up reports to be generated and sent out at specified interva…"
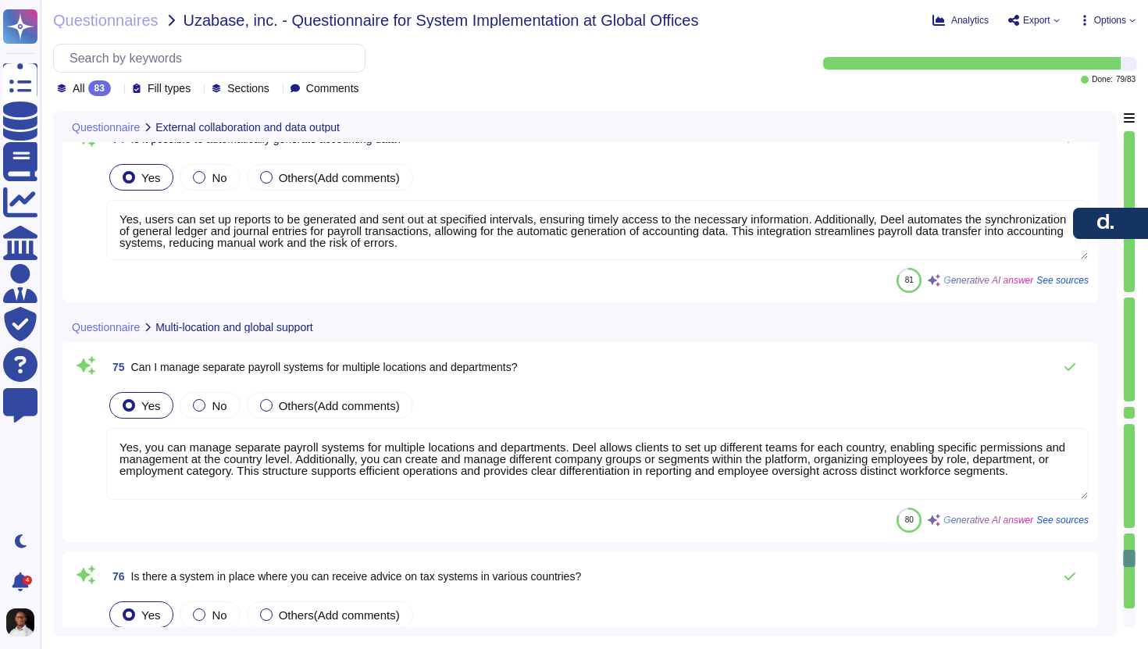
type textarea "Yes, you can manage separate payroll systems for multiple locations and departm…"
type textarea "Yes, Deel has a global accounting and tax team, as well as a corporate and lega…"
type textarea "Yes, access to payroll data can be restricted based on user roles and permissio…"
type textarea "Yes, there is a function to record and audit operation logs. An audit trail (se…"
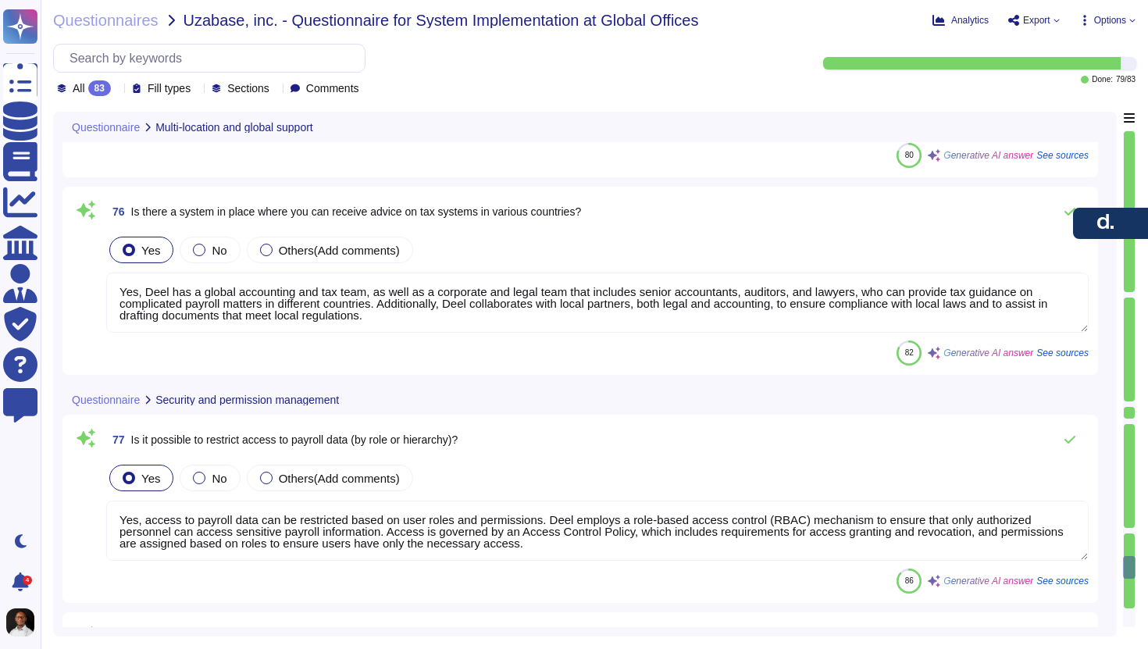
type textarea "The data is stored predominantly within the [GEOGRAPHIC_DATA], specifically in …"
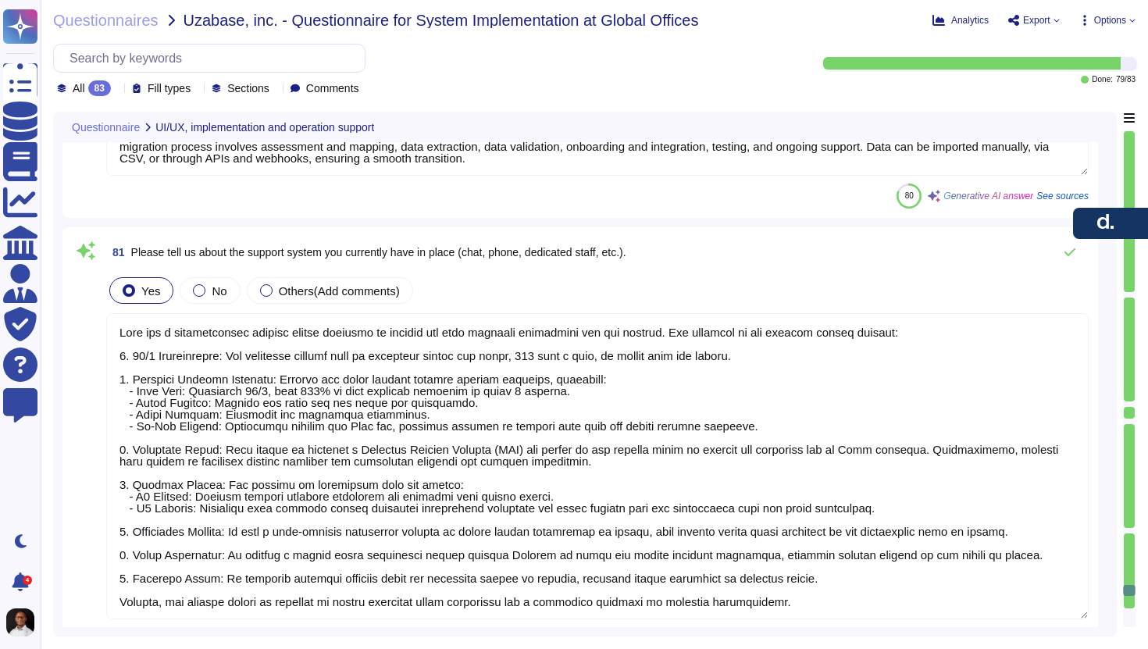
type textarea "Yes, Deel facilitates migrating businesses and contractors to its platform with…"
type textarea "Deel has a comprehensive support system designed to provide the best possible e…"
type textarea "Yes, [PERSON_NAME] provides support for handling the exit process for entities …"
type textarea "Yes, employees can submit expenses and receipts via the platform, which are aut…"
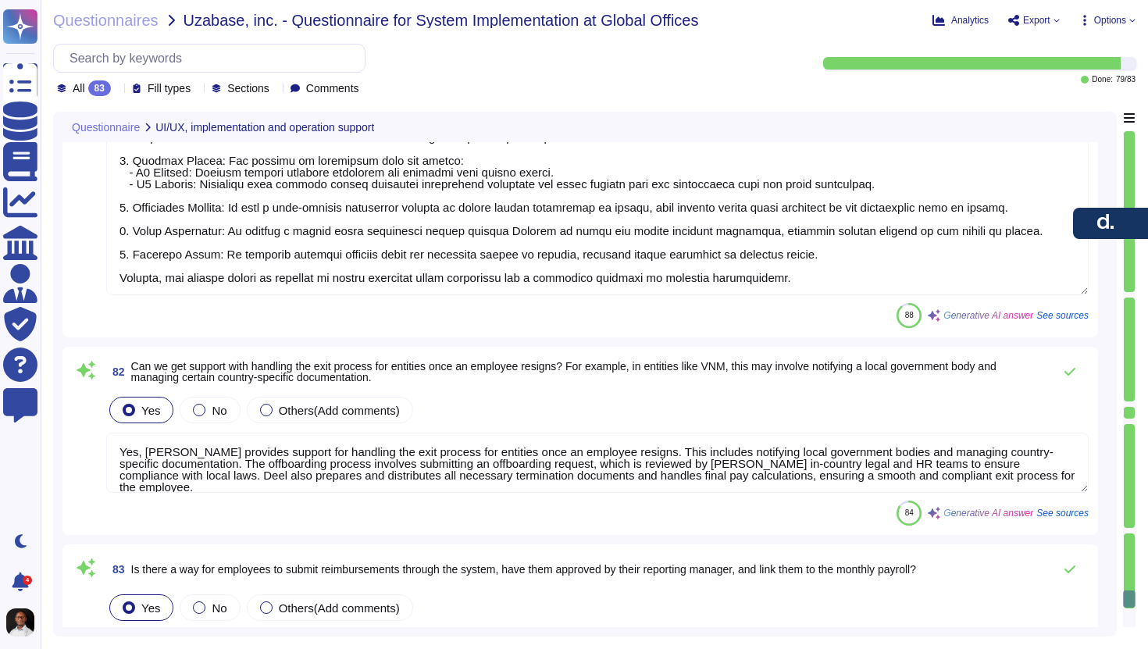
scroll to position [16752, 0]
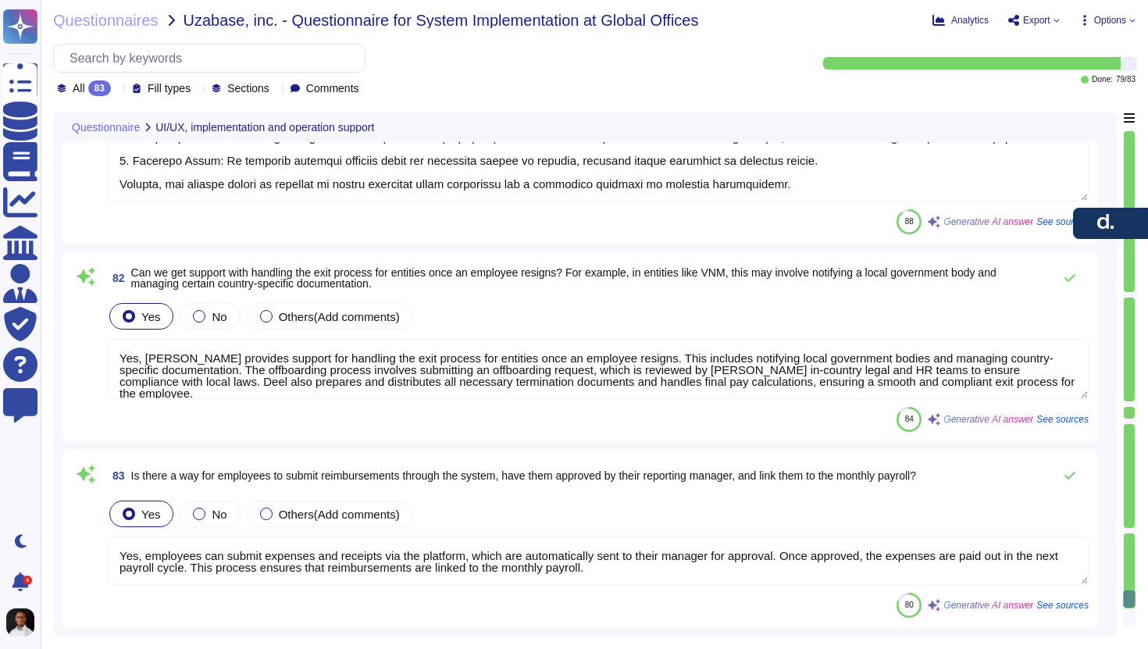
click at [1119, 27] on div "Analytics Export Options" at bounding box center [1029, 20] width 212 height 16
click at [1124, 20] on span "Options" at bounding box center [1110, 20] width 32 height 9
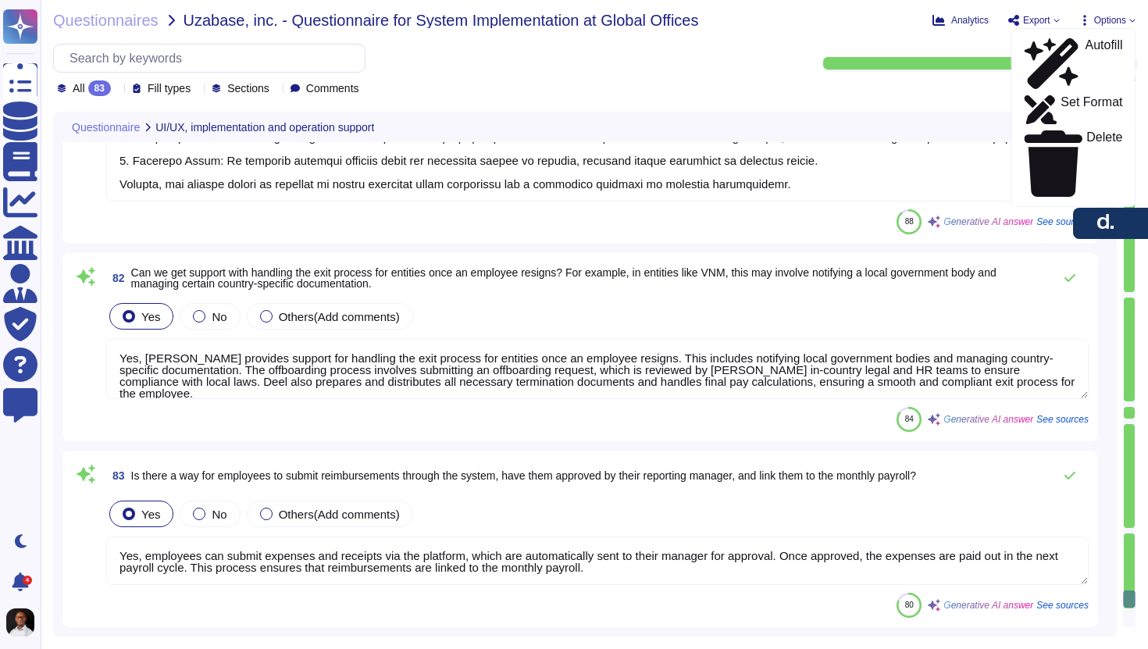
click at [982, 42] on div "Questionnaires Uzabase, inc. - Questionnaire for System Implementation at Globa…" at bounding box center [595, 324] width 1108 height 649
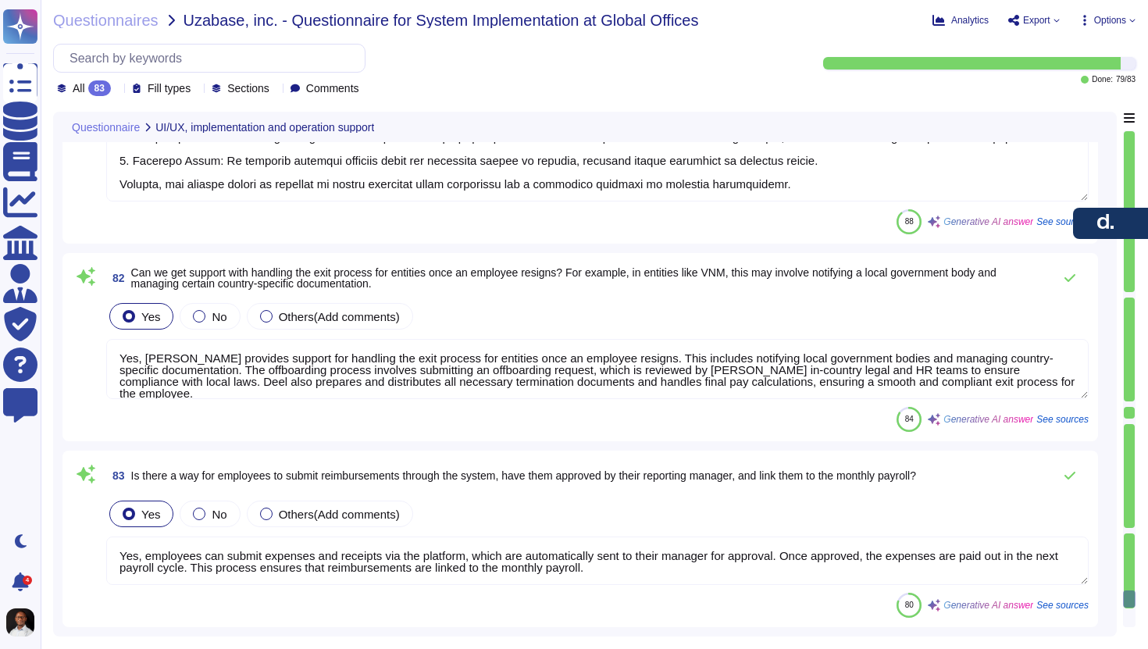
click at [1043, 20] on span "Export" at bounding box center [1036, 20] width 27 height 9
click at [1064, 95] on p "Download" at bounding box center [1091, 114] width 55 height 38
